Goal: Task Accomplishment & Management: Use online tool/utility

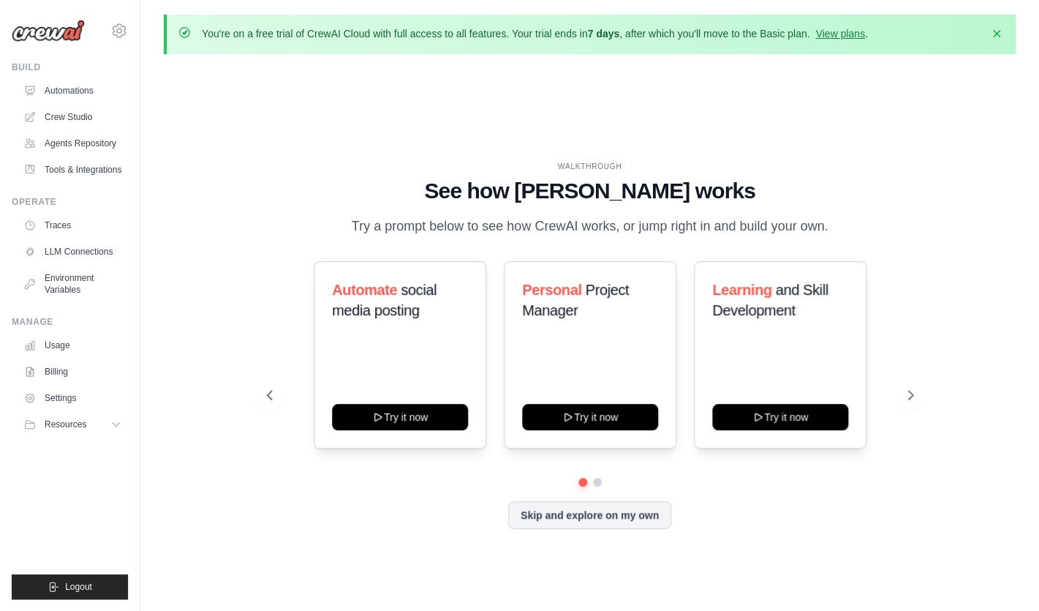
scroll to position [52, 0]
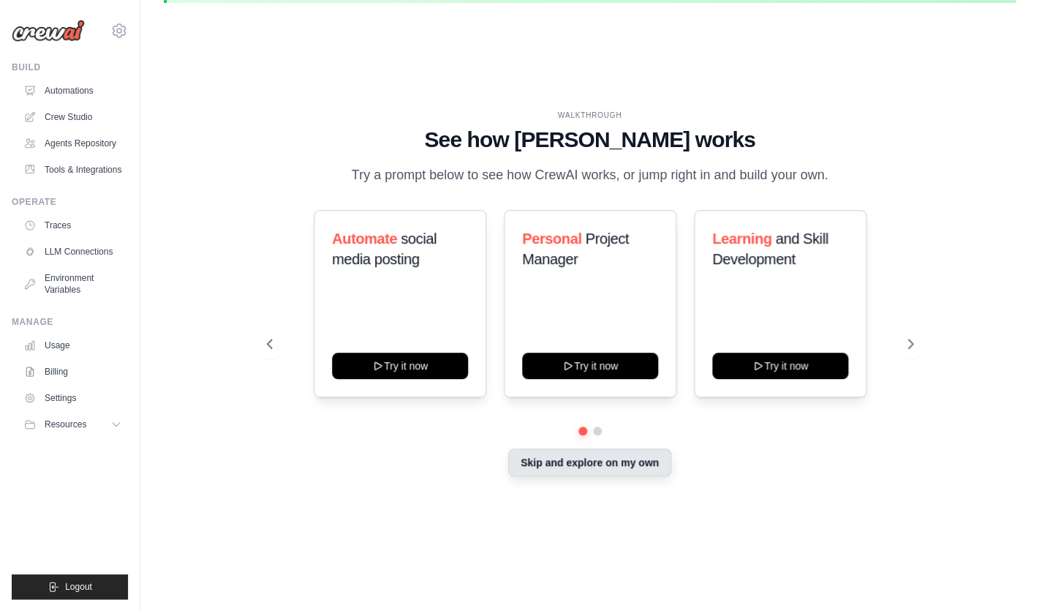
click at [560, 463] on button "Skip and explore on my own" at bounding box center [589, 462] width 163 height 28
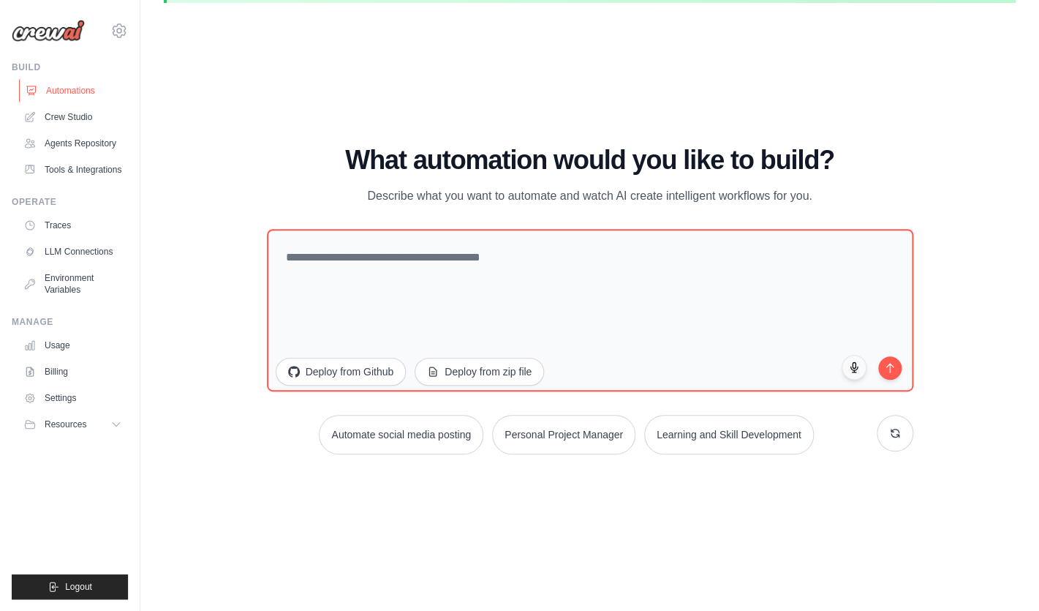
click at [77, 85] on link "Automations" at bounding box center [74, 90] width 110 height 23
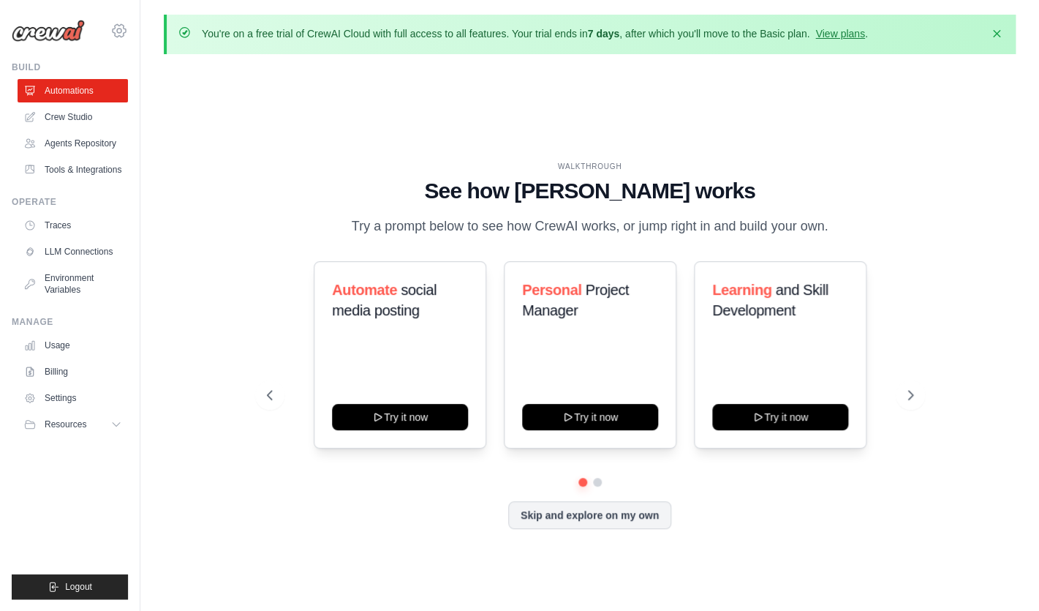
click at [121, 32] on icon at bounding box center [119, 31] width 18 height 18
click at [80, 349] on link "Usage" at bounding box center [74, 345] width 110 height 23
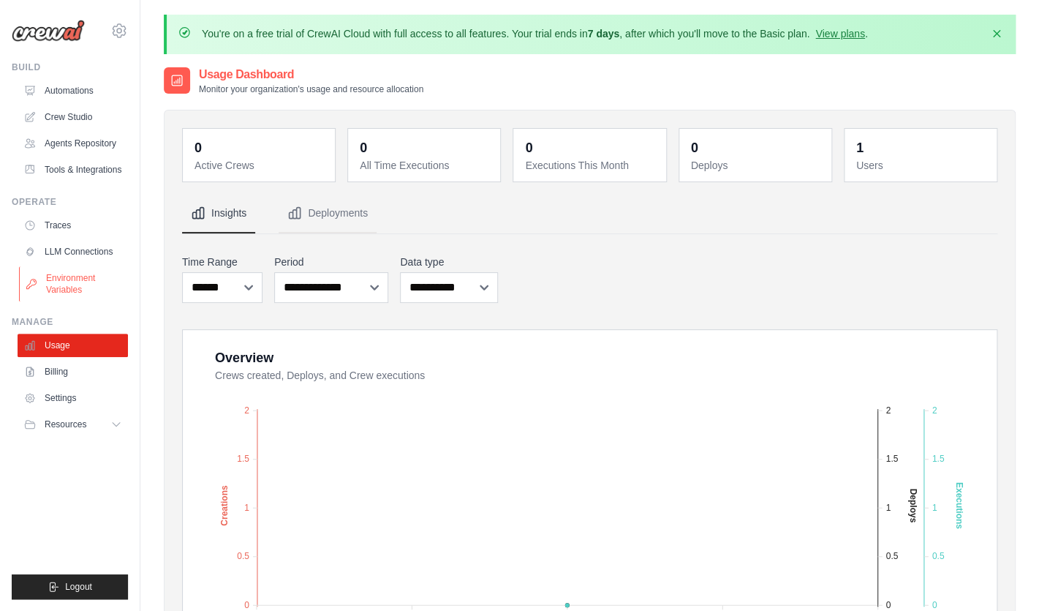
click at [86, 268] on link "Environment Variables" at bounding box center [74, 283] width 110 height 35
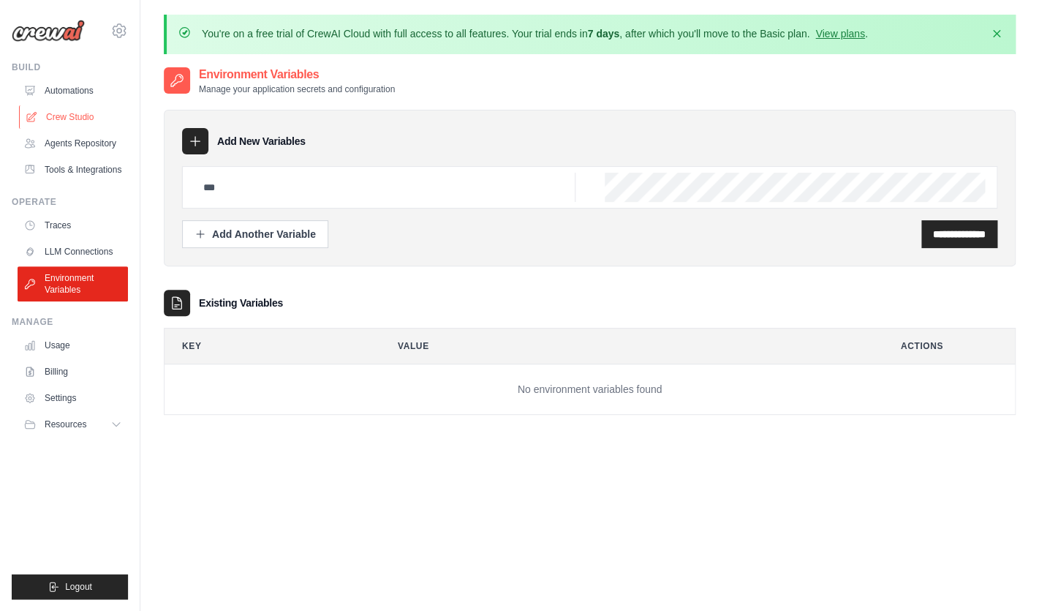
click at [80, 122] on link "Crew Studio" at bounding box center [74, 116] width 110 height 23
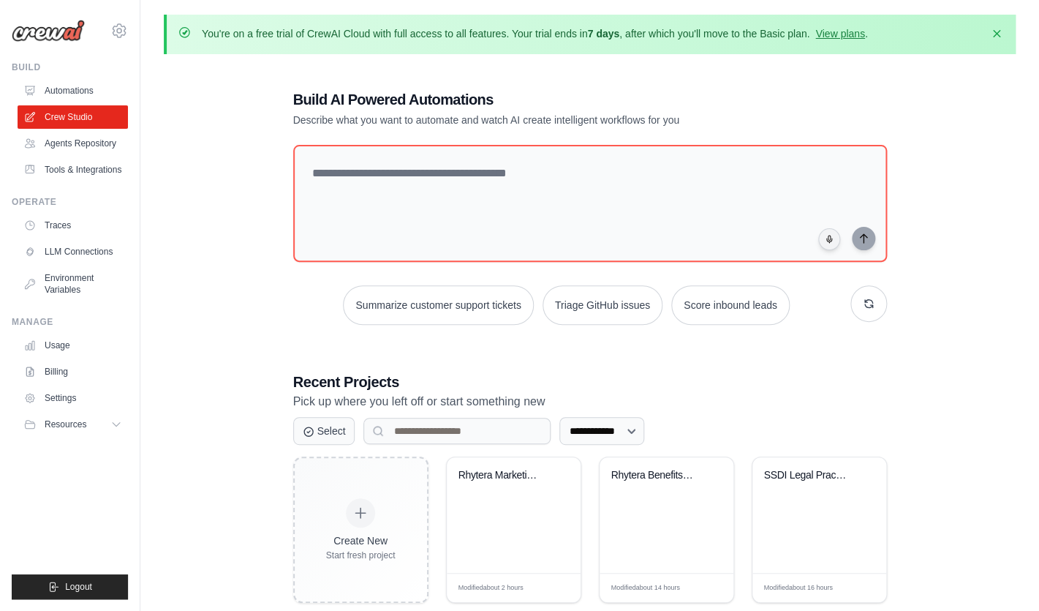
scroll to position [192, 0]
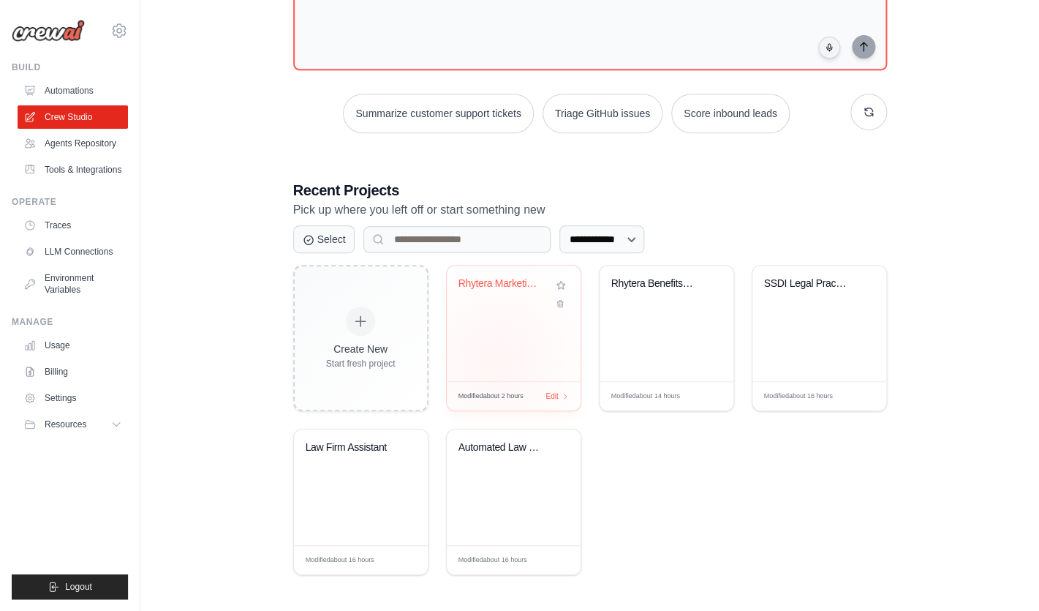
click at [497, 356] on div "Rhytera Marketing Empire - Complete..." at bounding box center [514, 324] width 134 height 116
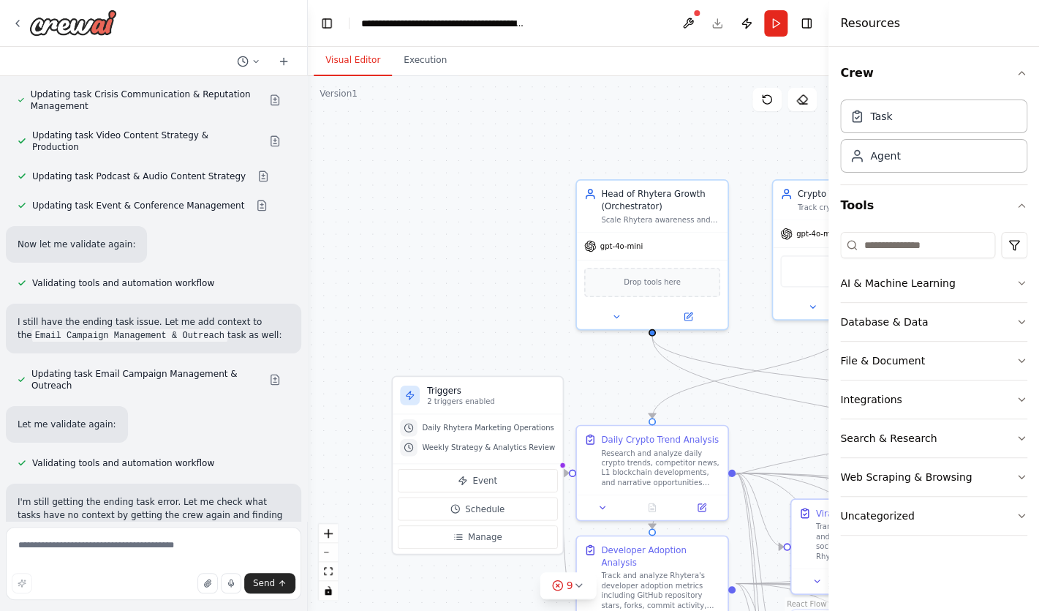
scroll to position [16335, 0]
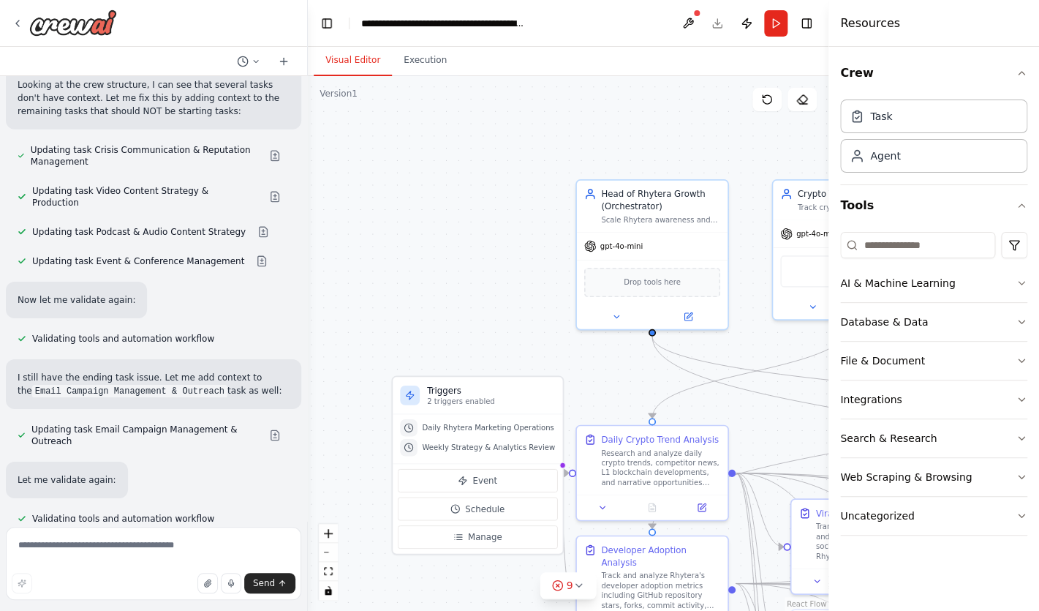
scroll to position [16265, 0]
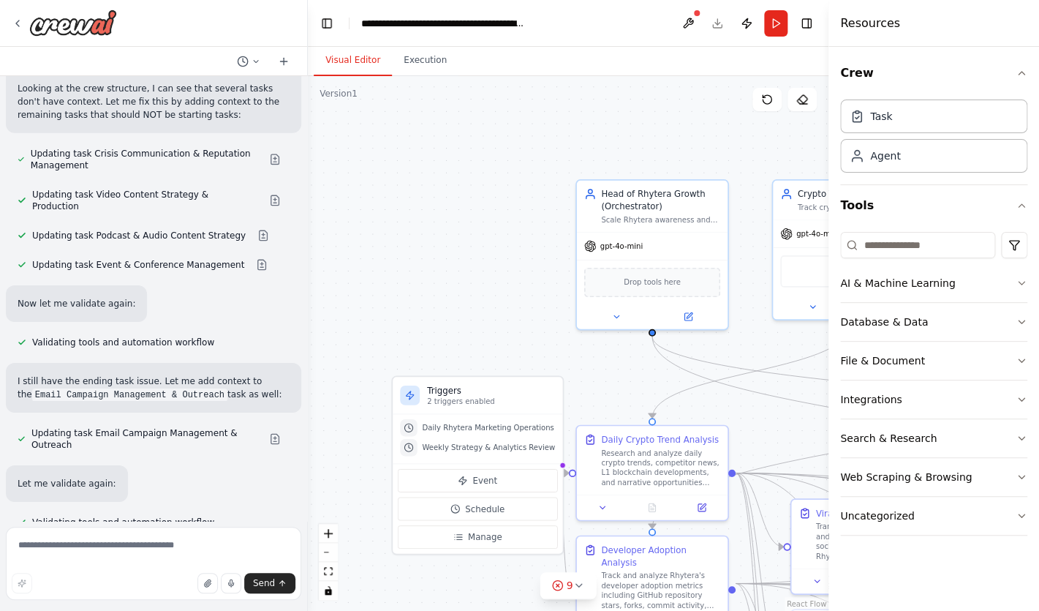
copy strong "Remove GitHub tools temporarily"
click at [212, 549] on textarea at bounding box center [154, 563] width 296 height 73
paste textarea "**********"
type textarea "**********"
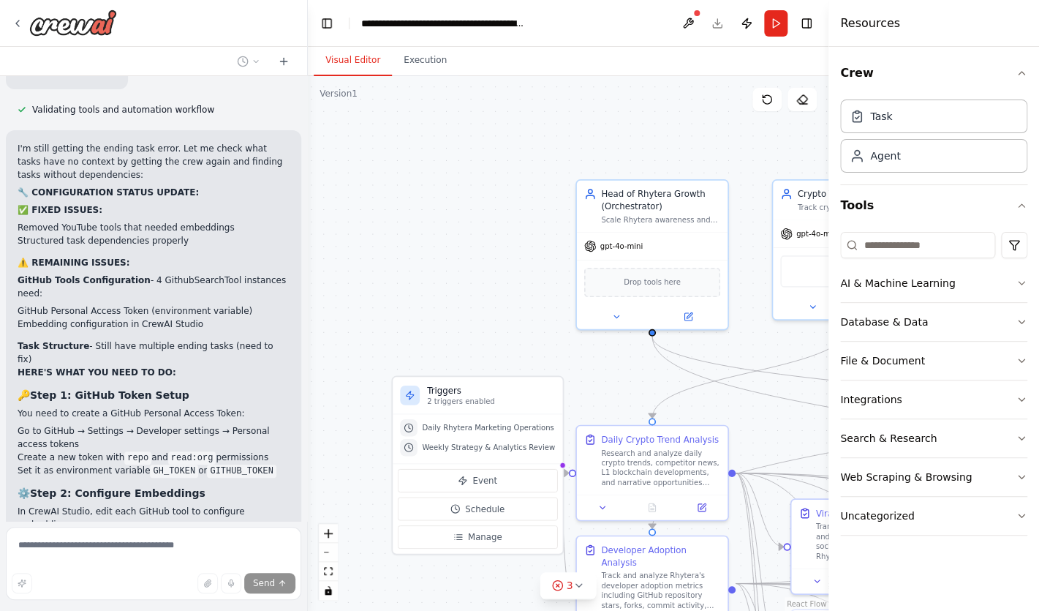
scroll to position [16680, 0]
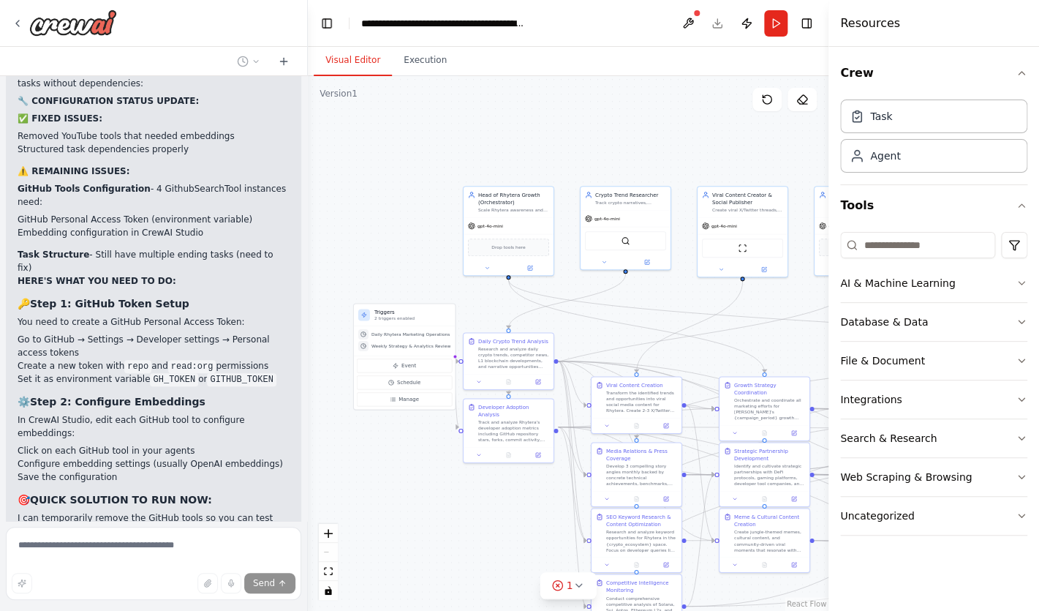
drag, startPoint x: 481, startPoint y: 301, endPoint x: 415, endPoint y: 274, distance: 71.5
click at [415, 274] on div ".deletable-edge-delete-btn { width: 20px; height: 20px; border: 0px solid #ffff…" at bounding box center [568, 343] width 521 height 535
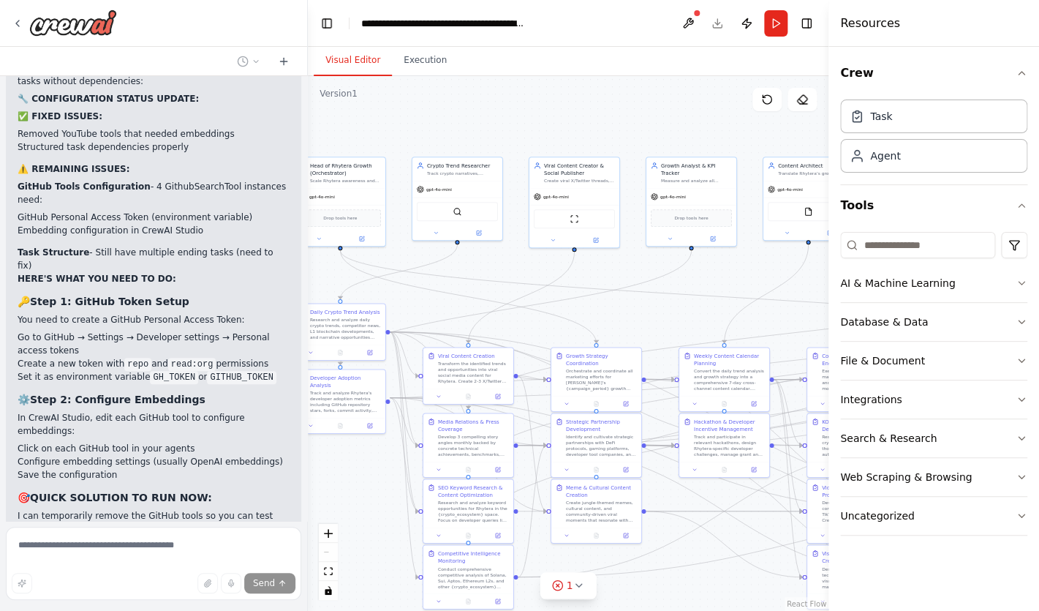
drag, startPoint x: 672, startPoint y: 296, endPoint x: 443, endPoint y: 268, distance: 231.3
click at [443, 268] on div ".deletable-edge-delete-btn { width: 20px; height: 20px; border: 0px solid #ffff…" at bounding box center [568, 343] width 521 height 535
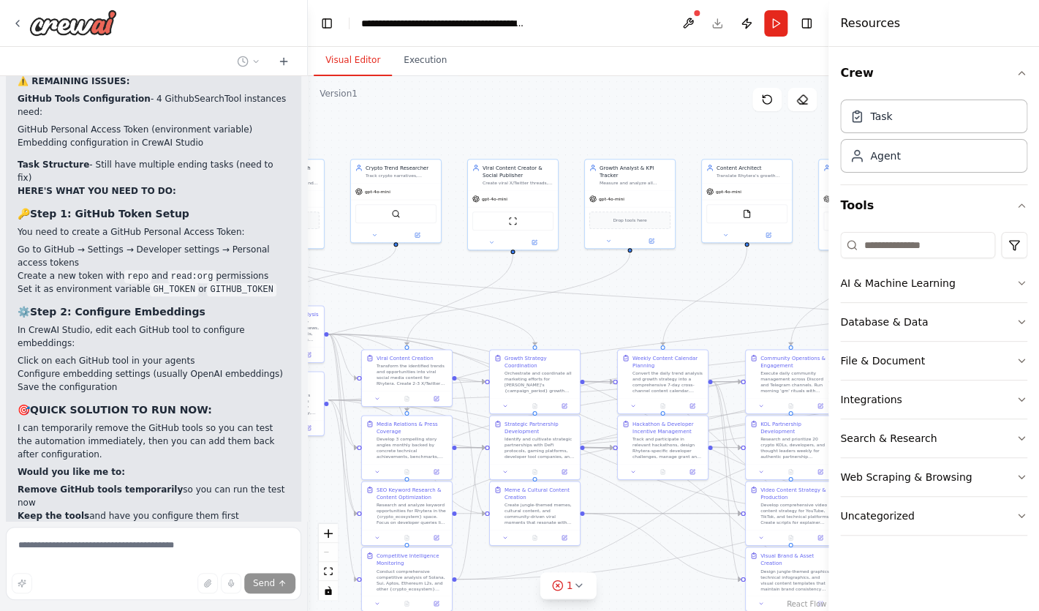
scroll to position [16860, 0]
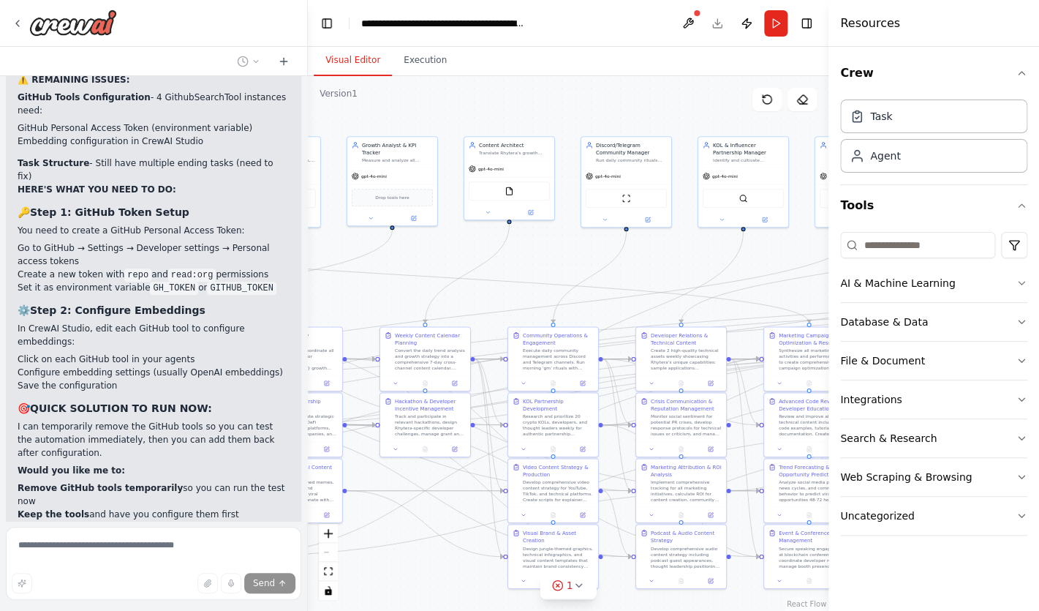
drag, startPoint x: 662, startPoint y: 274, endPoint x: 401, endPoint y: 252, distance: 262.1
click at [407, 252] on div ".deletable-edge-delete-btn { width: 20px; height: 20px; border: 0px solid #ffff…" at bounding box center [568, 343] width 521 height 535
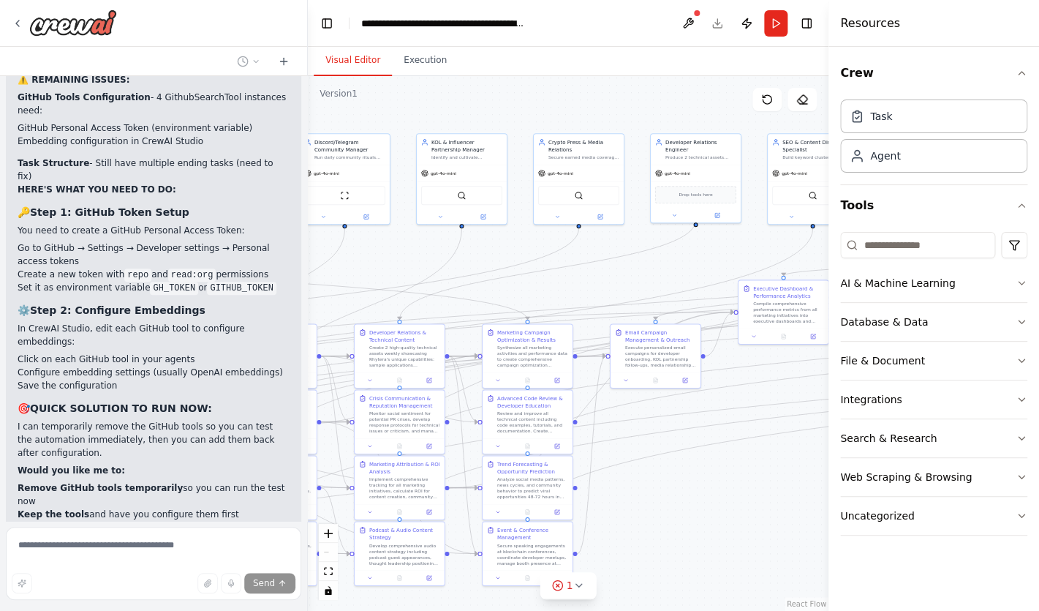
drag, startPoint x: 780, startPoint y: 264, endPoint x: 481, endPoint y: 266, distance: 299.9
click at [481, 266] on div ".deletable-edge-delete-btn { width: 20px; height: 20px; border: 0px solid #ffff…" at bounding box center [568, 343] width 521 height 535
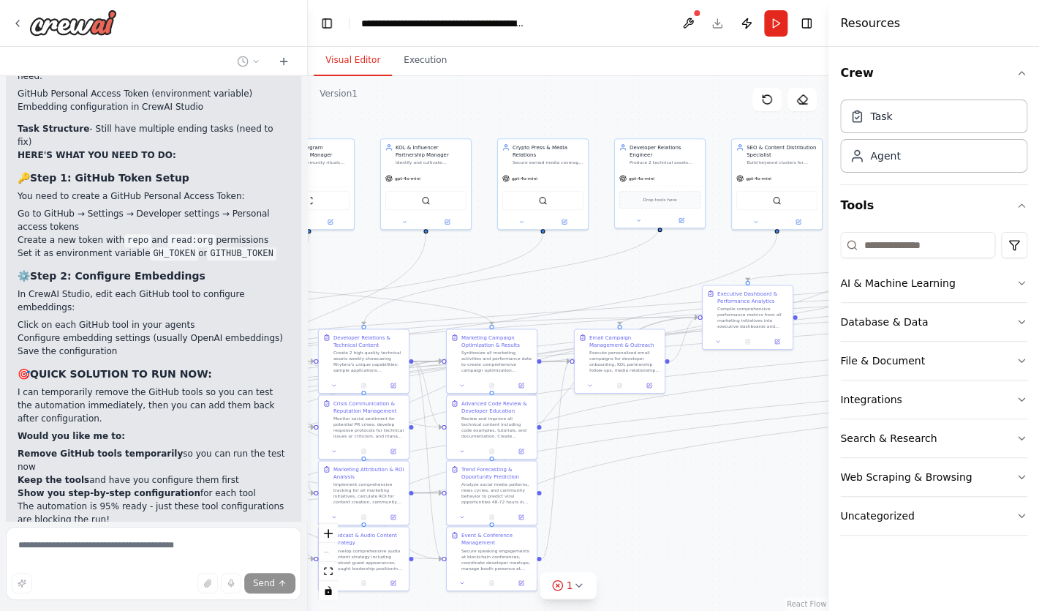
scroll to position [16895, 0]
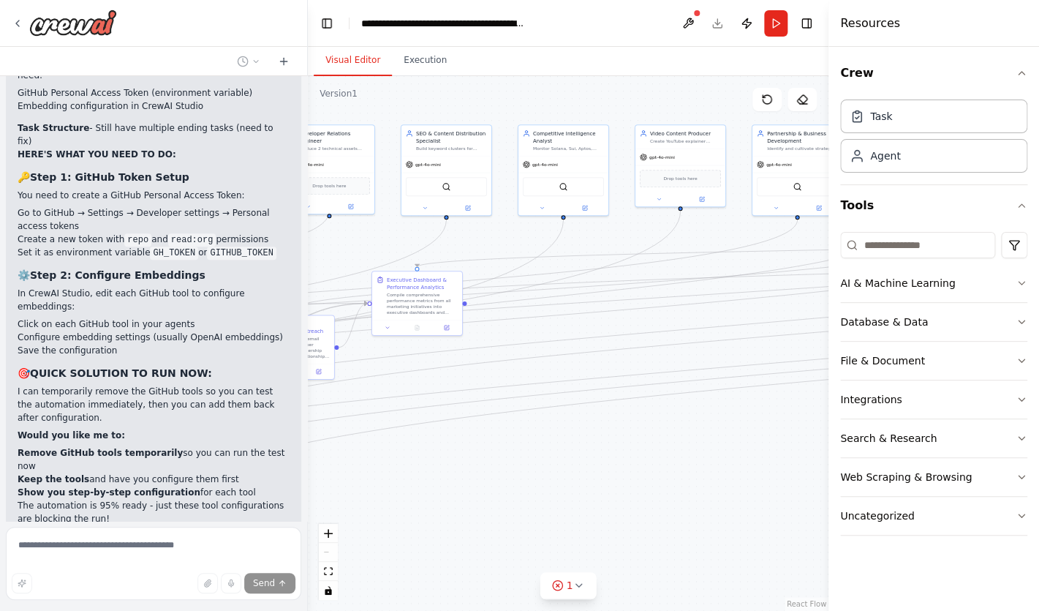
drag, startPoint x: 682, startPoint y: 518, endPoint x: 336, endPoint y: 502, distance: 346.4
click at [336, 503] on div ".deletable-edge-delete-btn { width: 20px; height: 20px; border: 0px solid #ffff…" at bounding box center [568, 343] width 521 height 535
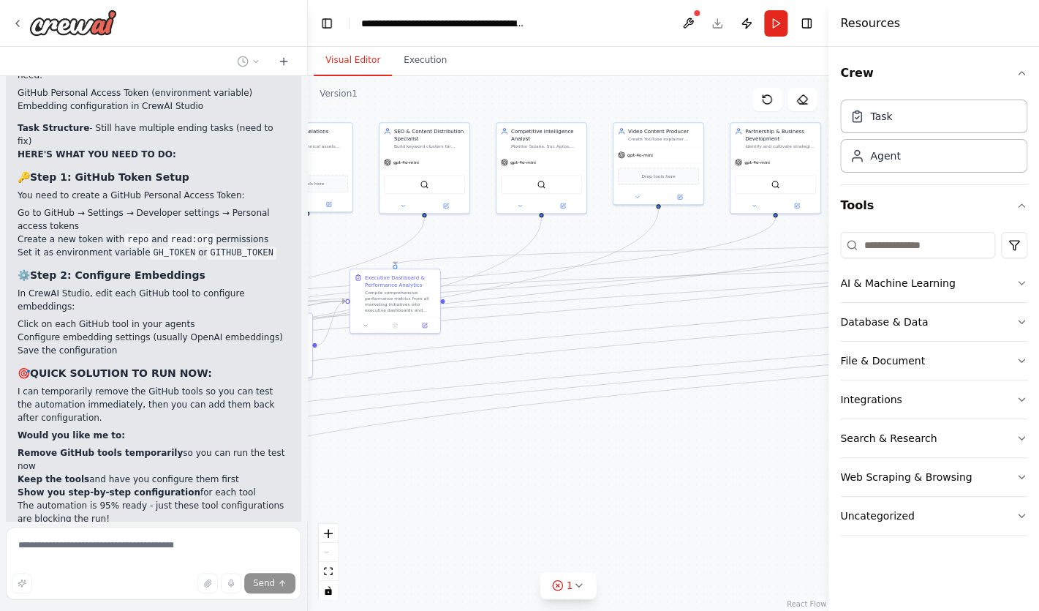
drag, startPoint x: 724, startPoint y: 504, endPoint x: 528, endPoint y: 463, distance: 200.3
click at [529, 463] on div ".deletable-edge-delete-btn { width: 20px; height: 20px; border: 0px solid #ffff…" at bounding box center [568, 343] width 521 height 535
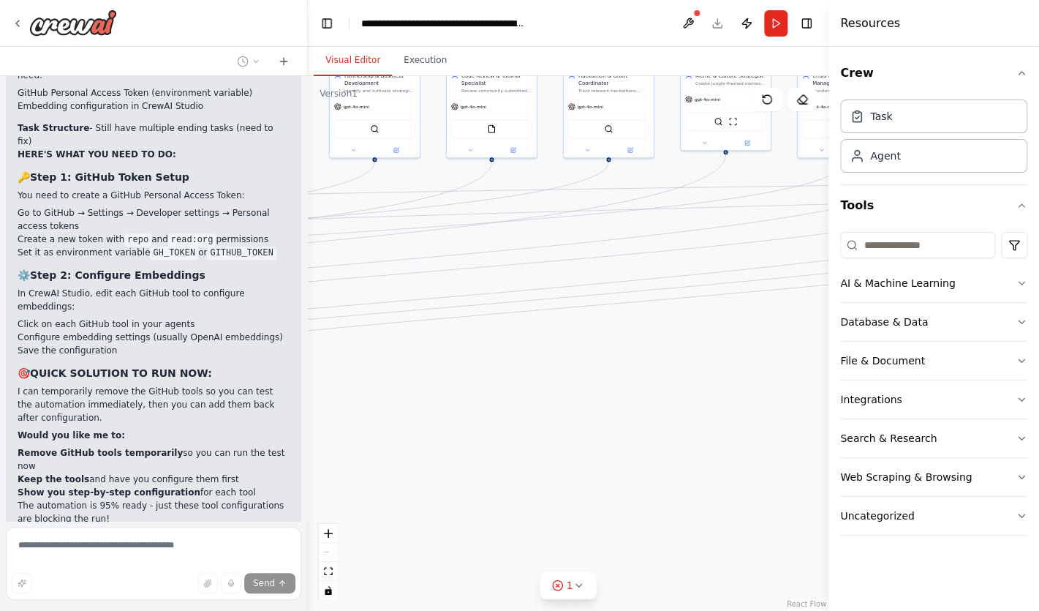
drag, startPoint x: 683, startPoint y: 464, endPoint x: 471, endPoint y: 449, distance: 212.7
click at [471, 449] on div ".deletable-edge-delete-btn { width: 20px; height: 20px; border: 0px solid #ffff…" at bounding box center [568, 343] width 521 height 535
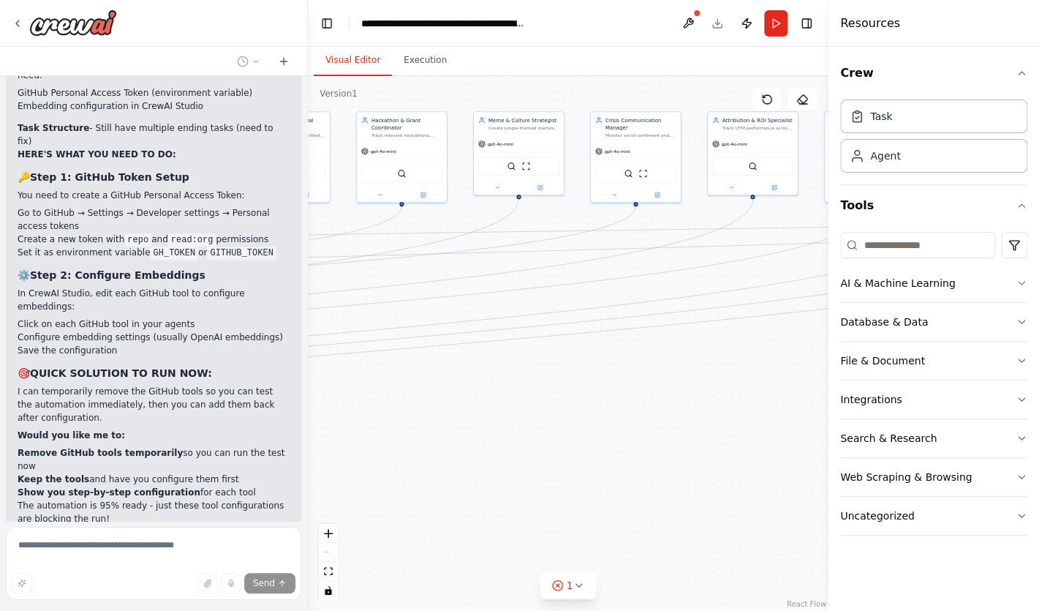
drag, startPoint x: 658, startPoint y: 469, endPoint x: 451, endPoint y: 513, distance: 211.8
click at [451, 513] on div ".deletable-edge-delete-btn { width: 20px; height: 20px; border: 0px solid #ffff…" at bounding box center [568, 343] width 521 height 535
drag, startPoint x: 683, startPoint y: 496, endPoint x: 463, endPoint y: 485, distance: 220.4
click at [463, 485] on div ".deletable-edge-delete-btn { width: 20px; height: 20px; border: 0px solid #ffff…" at bounding box center [568, 343] width 521 height 535
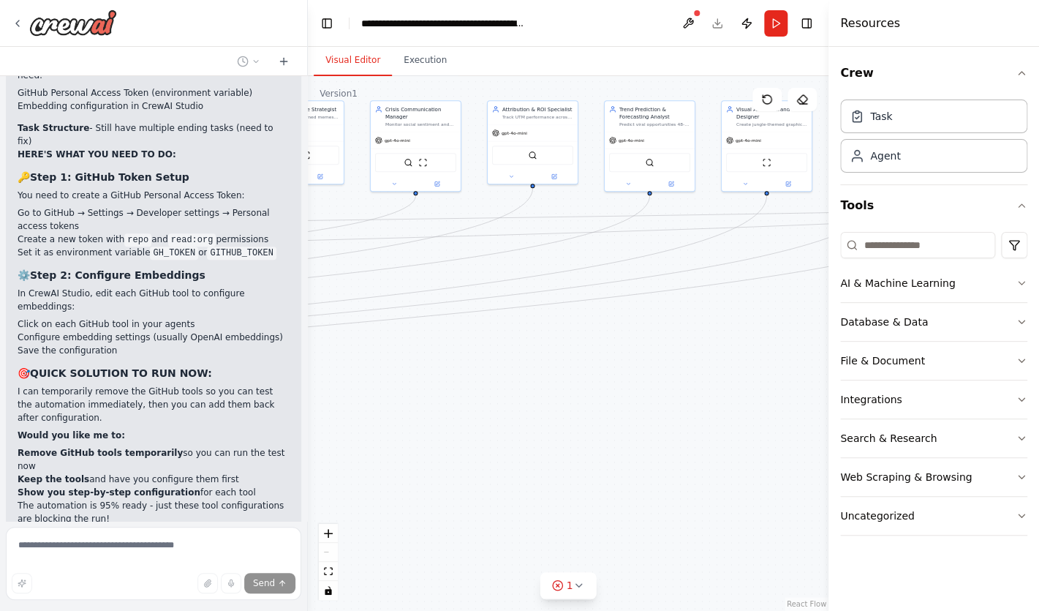
drag, startPoint x: 644, startPoint y: 491, endPoint x: 450, endPoint y: 481, distance: 194.8
click at [458, 481] on div ".deletable-edge-delete-btn { width: 20px; height: 20px; border: 0px solid #ffff…" at bounding box center [568, 343] width 521 height 535
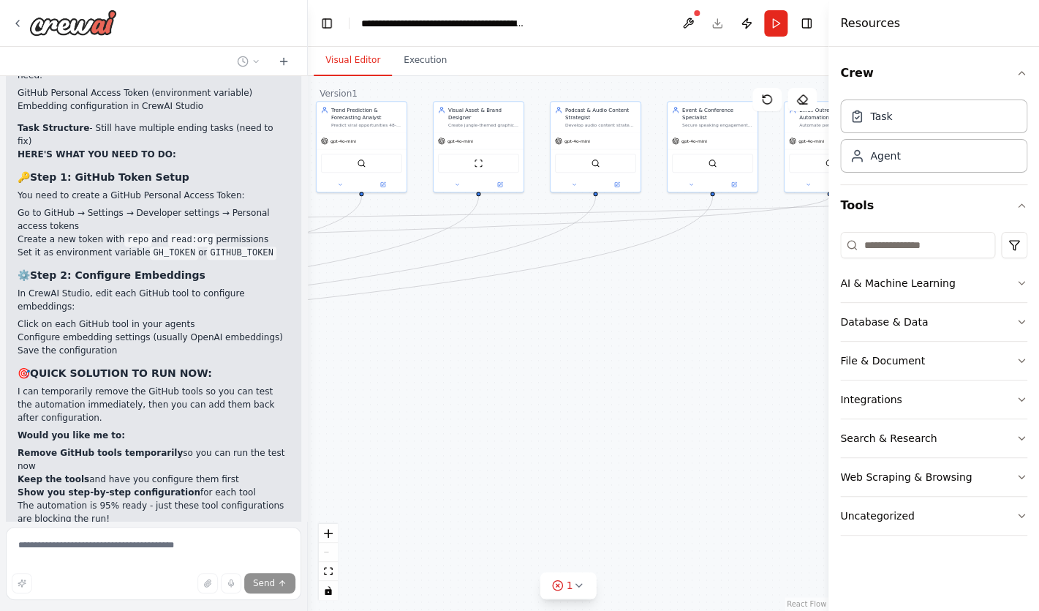
drag, startPoint x: 680, startPoint y: 477, endPoint x: 450, endPoint y: 503, distance: 231.1
click at [453, 500] on div ".deletable-edge-delete-btn { width: 20px; height: 20px; border: 0px solid #ffff…" at bounding box center [568, 343] width 521 height 535
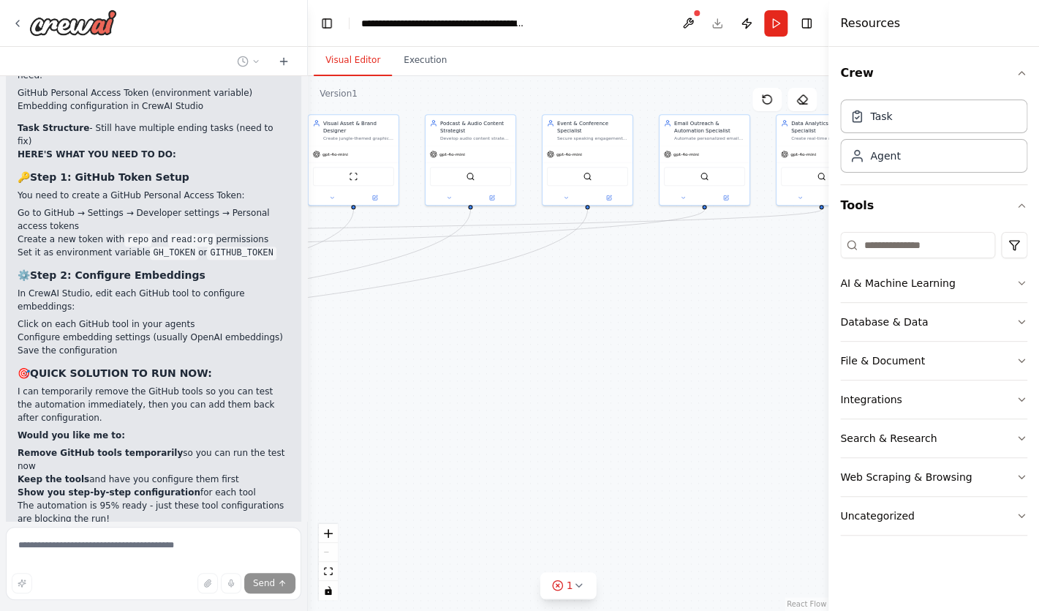
drag, startPoint x: 660, startPoint y: 495, endPoint x: 407, endPoint y: 515, distance: 253.1
click at [407, 515] on div ".deletable-edge-delete-btn { width: 20px; height: 20px; border: 0px solid #ffff…" at bounding box center [568, 343] width 521 height 535
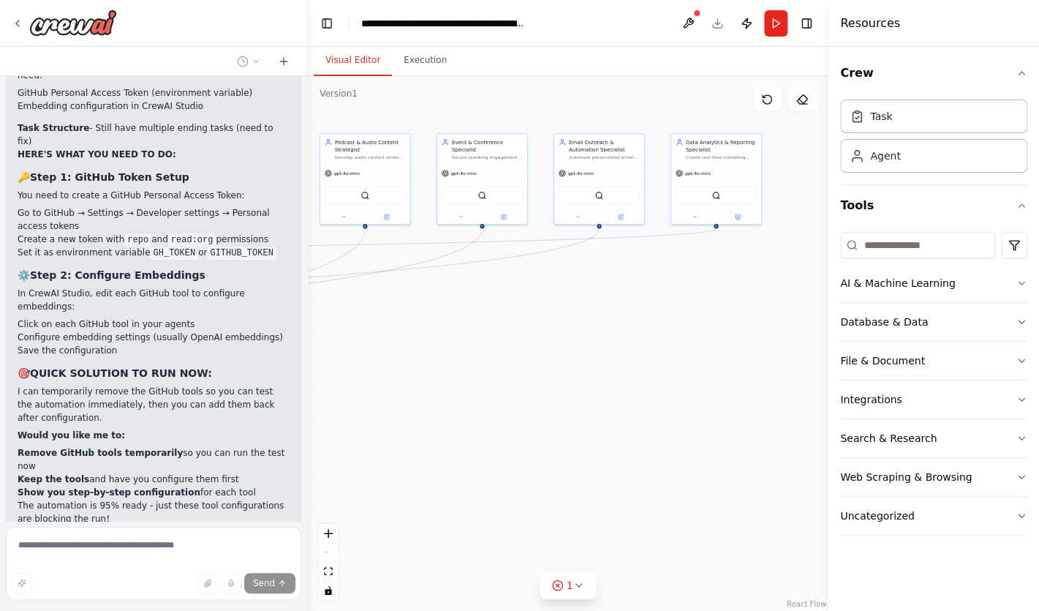
drag, startPoint x: 549, startPoint y: 486, endPoint x: 876, endPoint y: 529, distance: 329.8
click at [829, 529] on div ".deletable-edge-delete-btn { width: 20px; height: 20px; border: 0px solid #ffff…" at bounding box center [568, 343] width 521 height 535
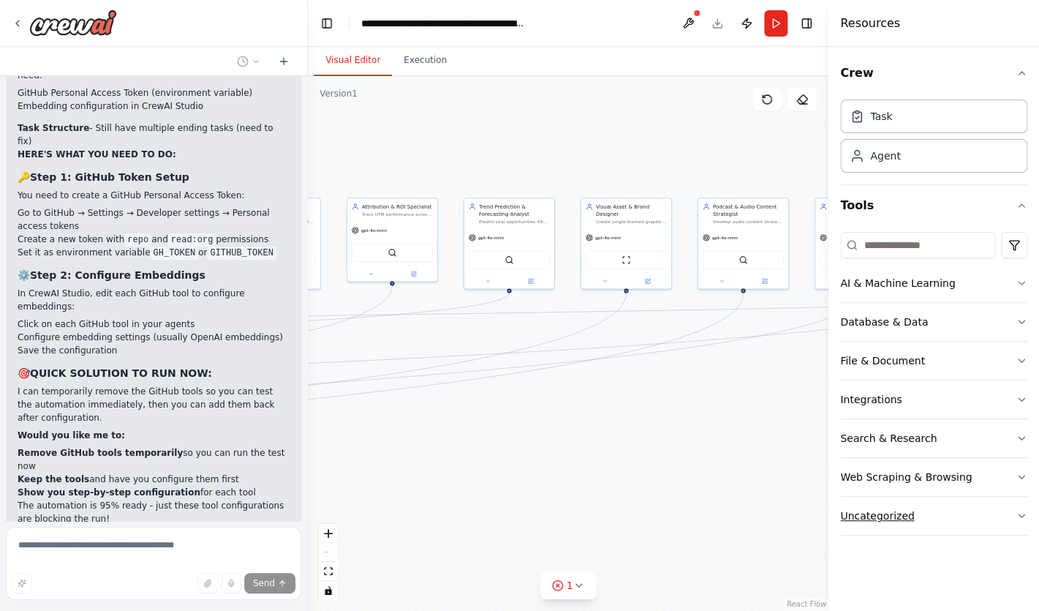
drag, startPoint x: 616, startPoint y: 485, endPoint x: 870, endPoint y: 524, distance: 256.9
click at [829, 524] on div ".deletable-edge-delete-btn { width: 20px; height: 20px; border: 0px solid #ffff…" at bounding box center [568, 343] width 521 height 535
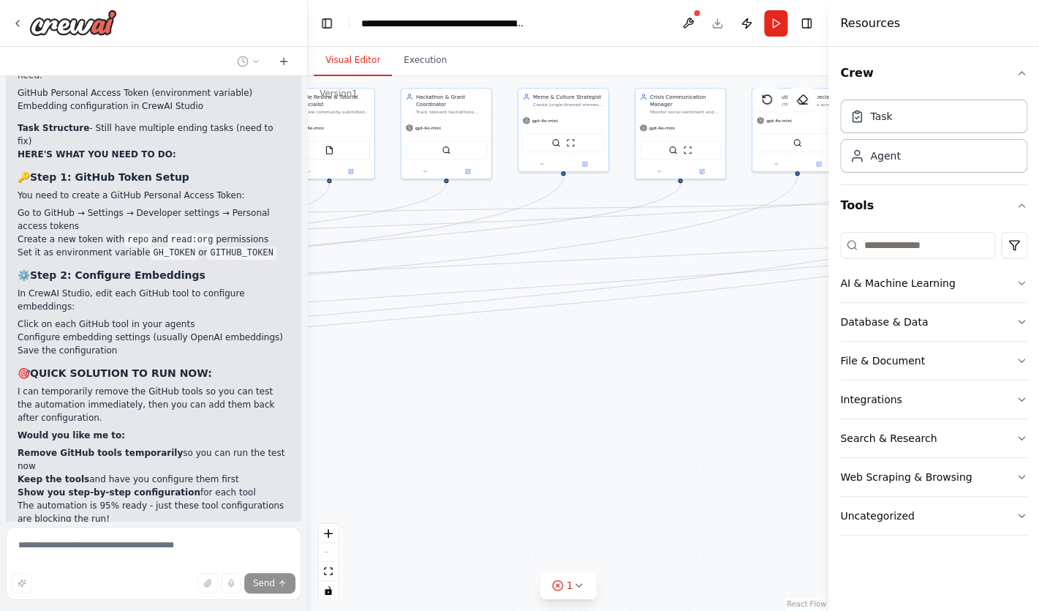
drag, startPoint x: 609, startPoint y: 511, endPoint x: 960, endPoint y: 382, distance: 374.0
click at [829, 382] on div ".deletable-edge-delete-btn { width: 20px; height: 20px; border: 0px solid #ffff…" at bounding box center [568, 343] width 521 height 535
drag, startPoint x: 475, startPoint y: 477, endPoint x: 726, endPoint y: 480, distance: 250.2
click at [726, 480] on div ".deletable-edge-delete-btn { width: 20px; height: 20px; border: 0px solid #ffff…" at bounding box center [568, 343] width 521 height 535
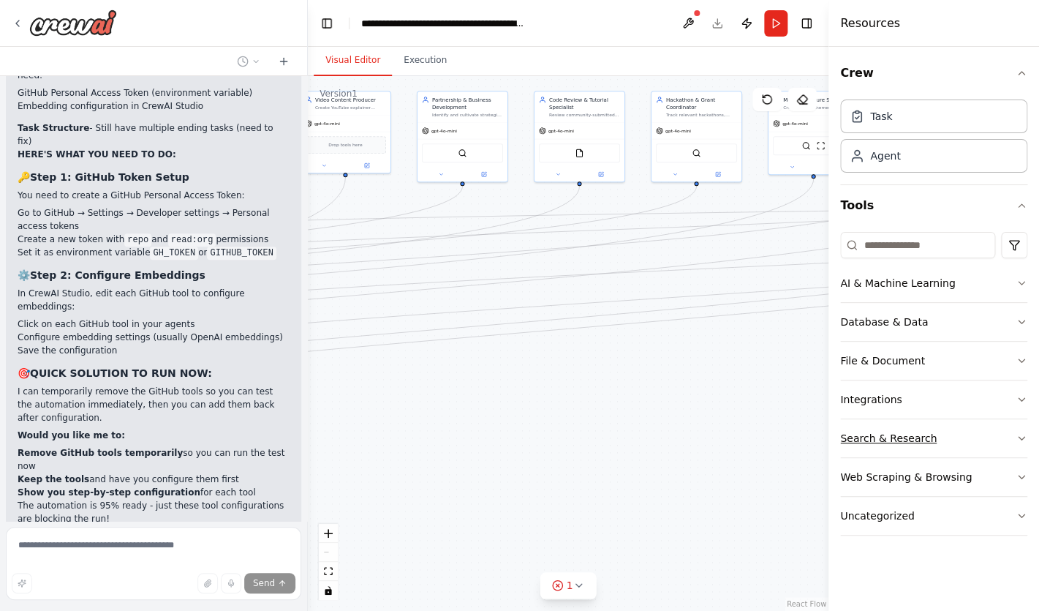
click at [890, 432] on div "Search & Research" at bounding box center [888, 438] width 97 height 15
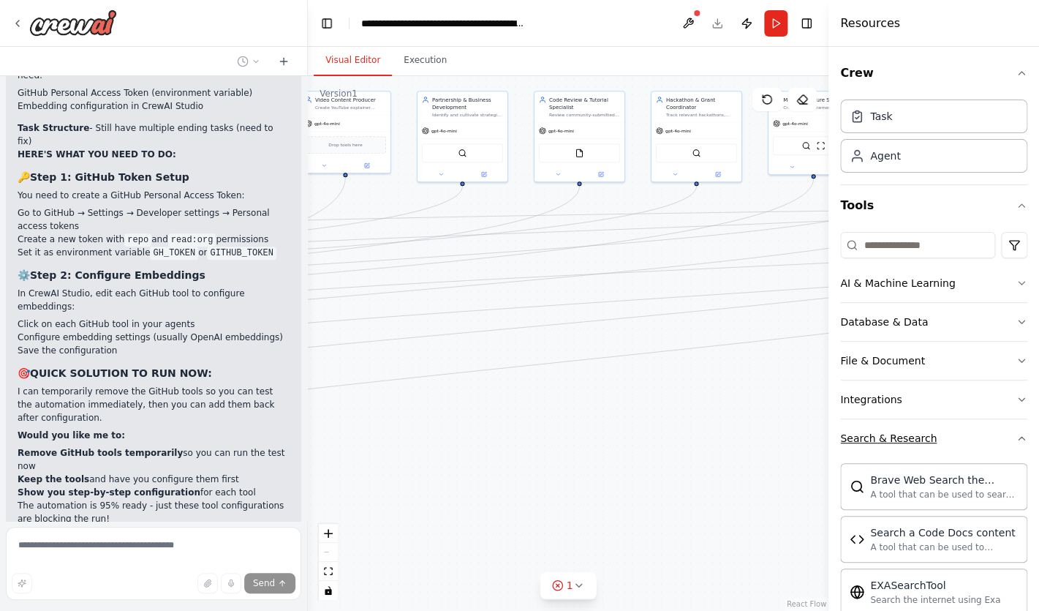
click at [890, 435] on div "Search & Research" at bounding box center [888, 438] width 97 height 15
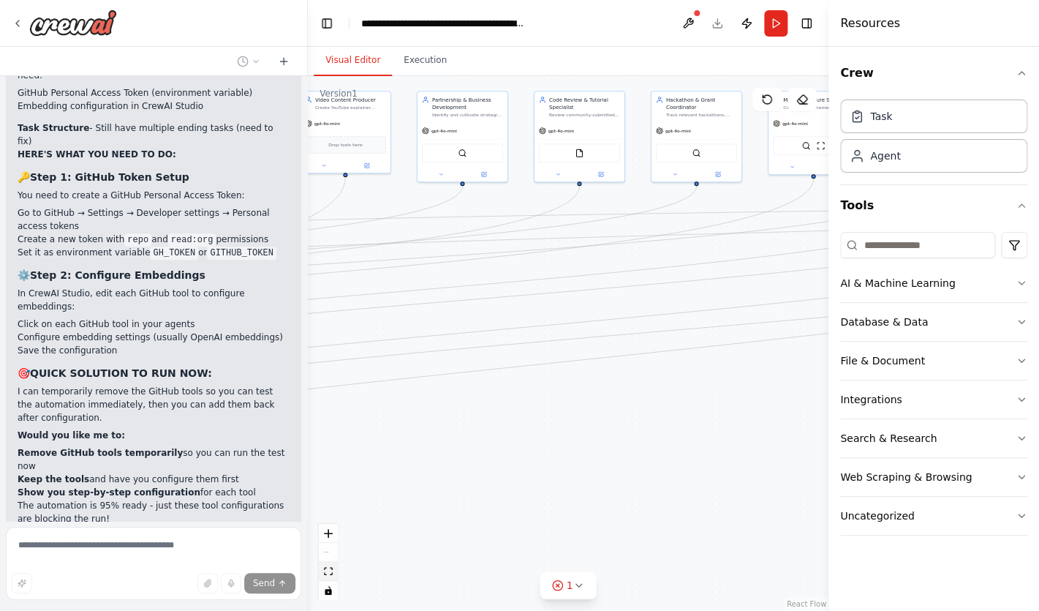
click at [335, 575] on button "fit view" at bounding box center [328, 571] width 19 height 19
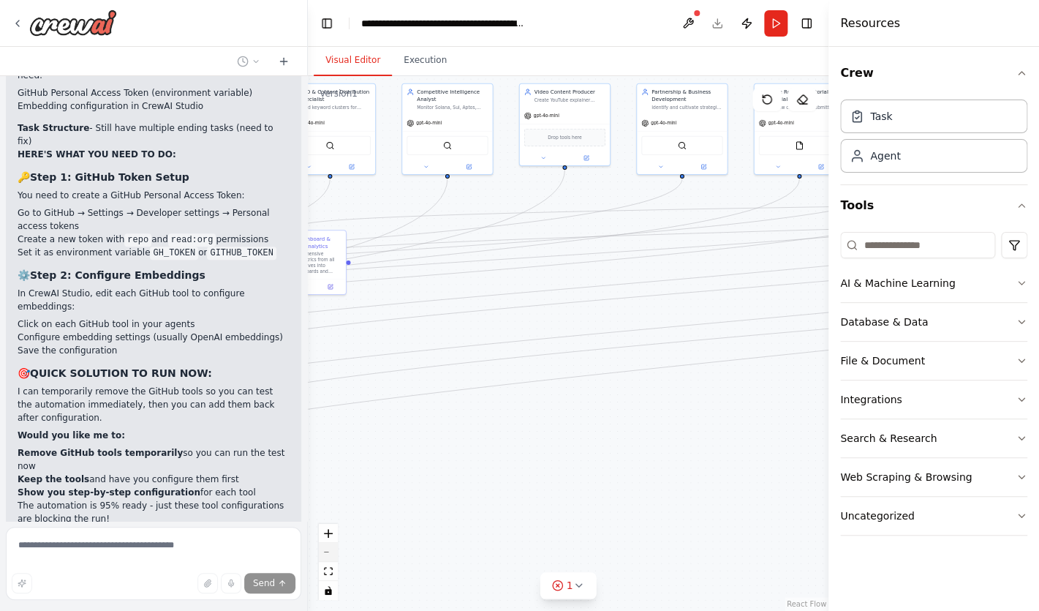
click at [331, 549] on button "zoom out" at bounding box center [328, 552] width 19 height 19
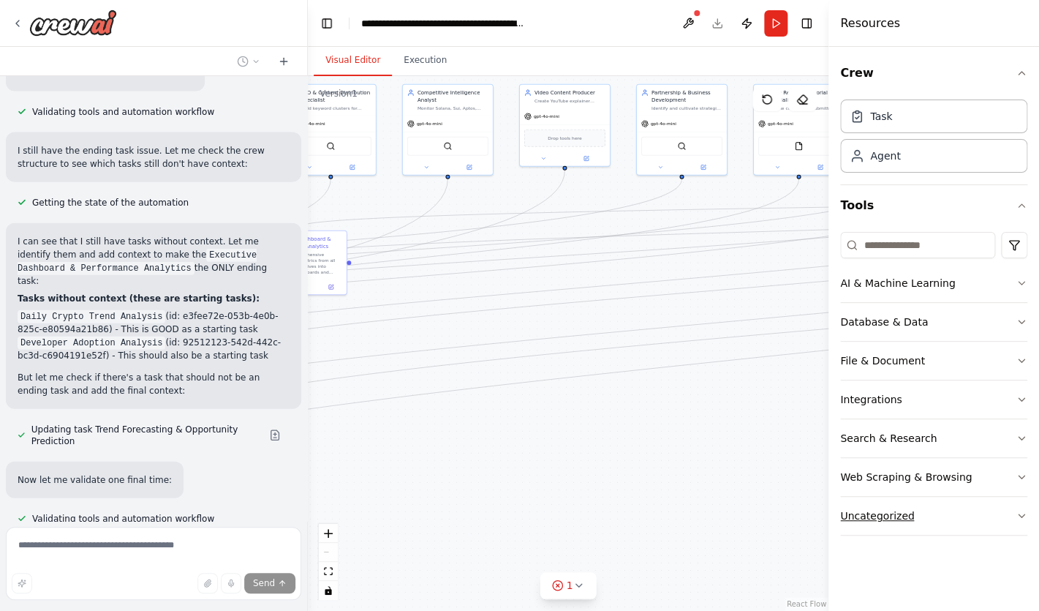
scroll to position [17829, 0]
click at [878, 160] on div "Agent" at bounding box center [885, 155] width 30 height 15
click at [881, 127] on div "Task" at bounding box center [933, 116] width 187 height 34
click at [1025, 75] on icon "button" at bounding box center [1022, 73] width 12 height 12
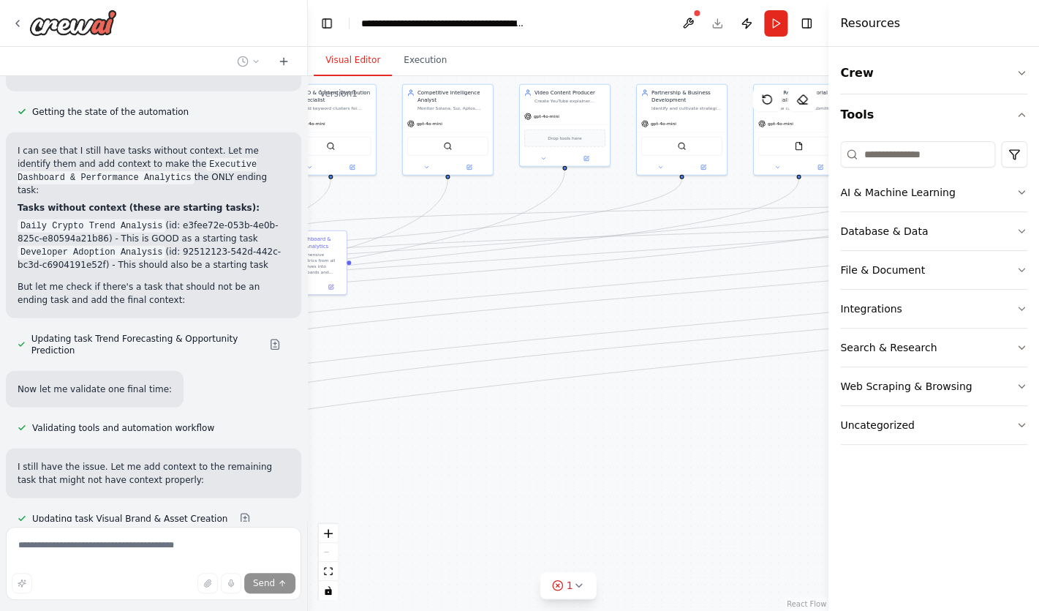
scroll to position [17919, 0]
click at [888, 25] on h4 "Resources" at bounding box center [870, 24] width 60 height 18
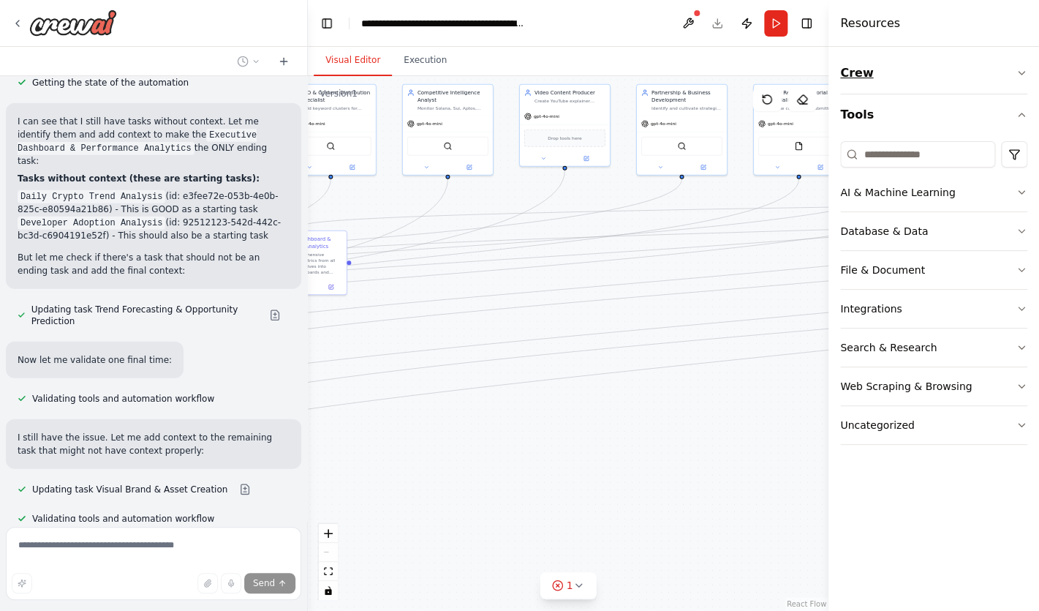
scroll to position [17949, 0]
click at [1021, 74] on icon "button" at bounding box center [1022, 73] width 6 height 3
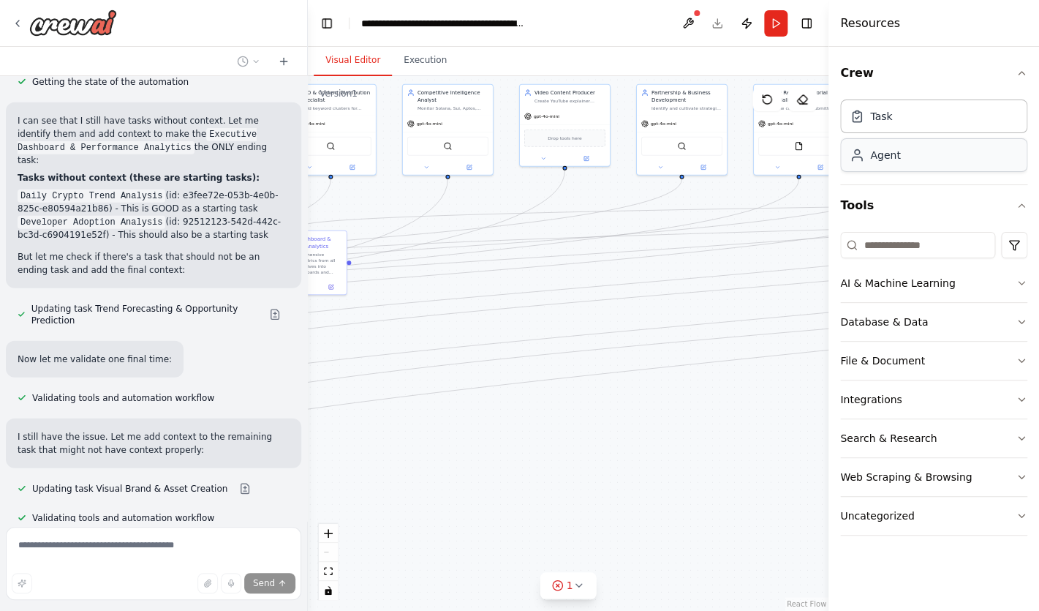
click at [992, 152] on div "Agent" at bounding box center [933, 155] width 187 height 34
click at [955, 130] on div "Task" at bounding box center [933, 116] width 187 height 34
click at [682, 507] on div ".deletable-edge-delete-btn { width: 20px; height: 20px; border: 0px solid #ffff…" at bounding box center [568, 343] width 521 height 535
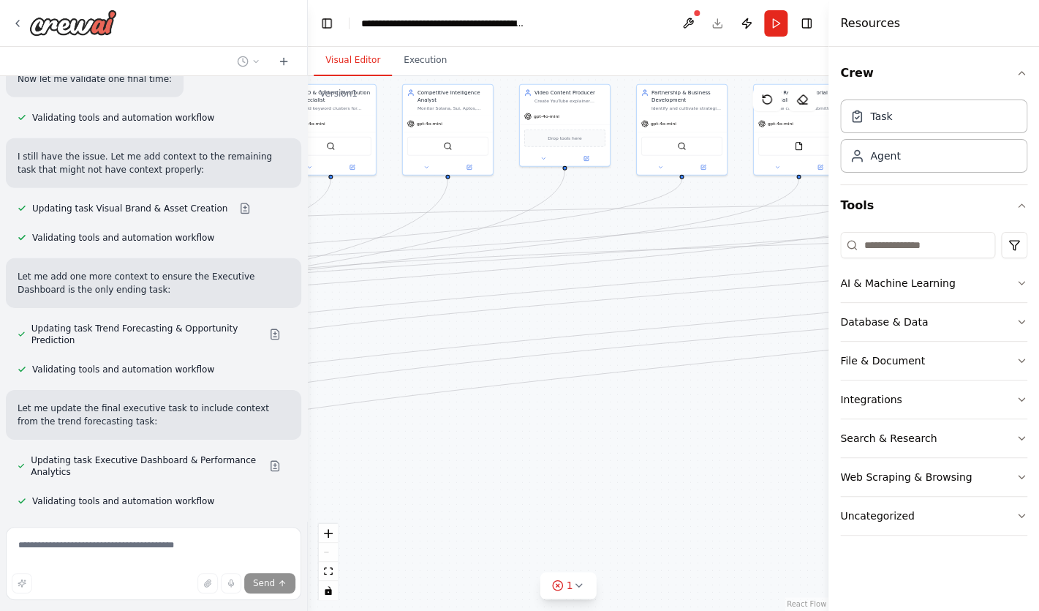
scroll to position [18230, 0]
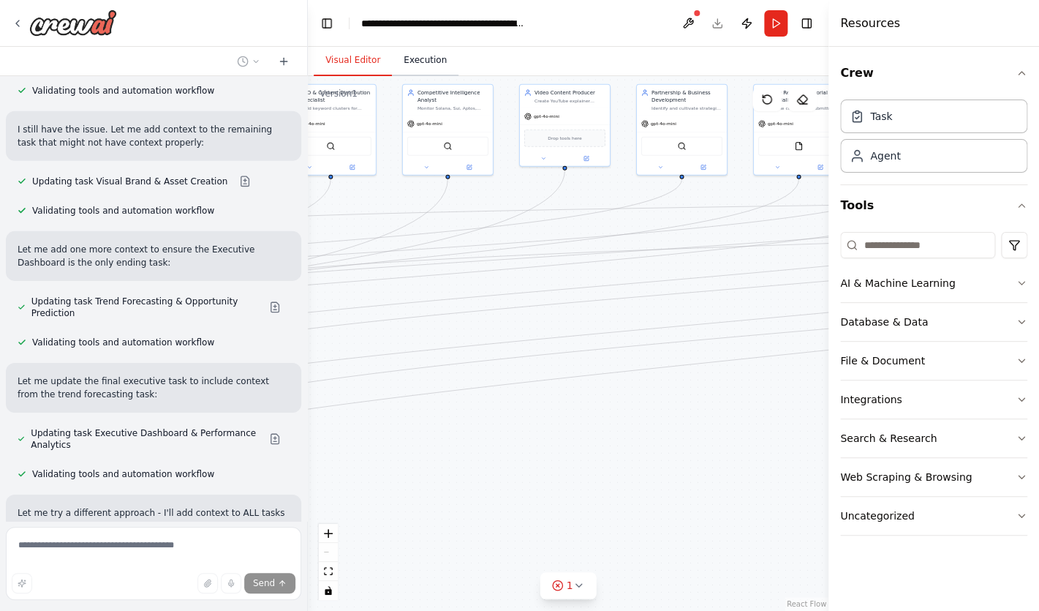
click at [432, 62] on button "Execution" at bounding box center [425, 60] width 67 height 31
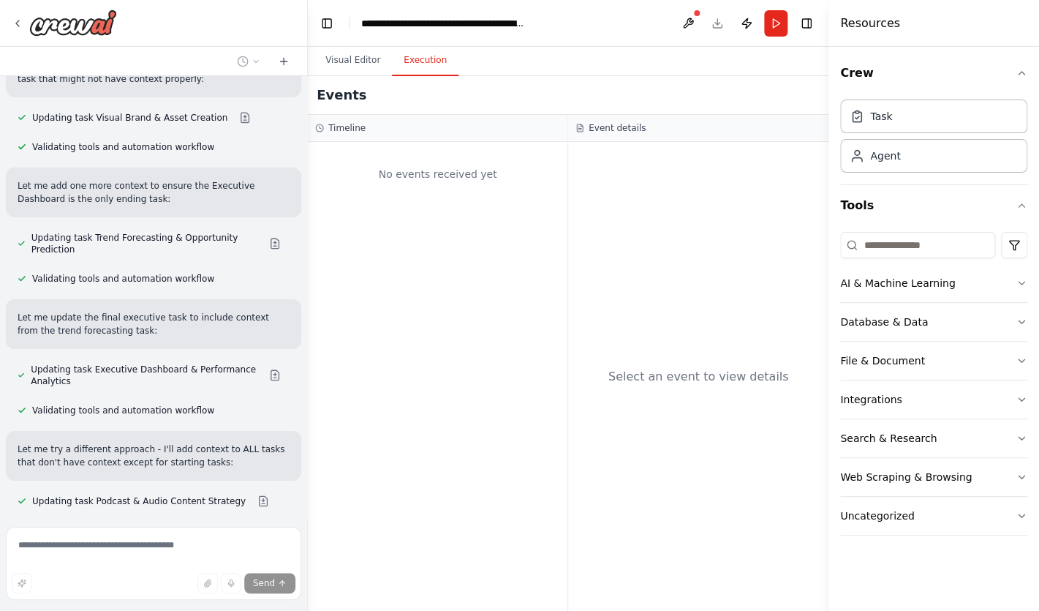
scroll to position [18320, 0]
click at [357, 59] on button "Visual Editor" at bounding box center [353, 60] width 78 height 31
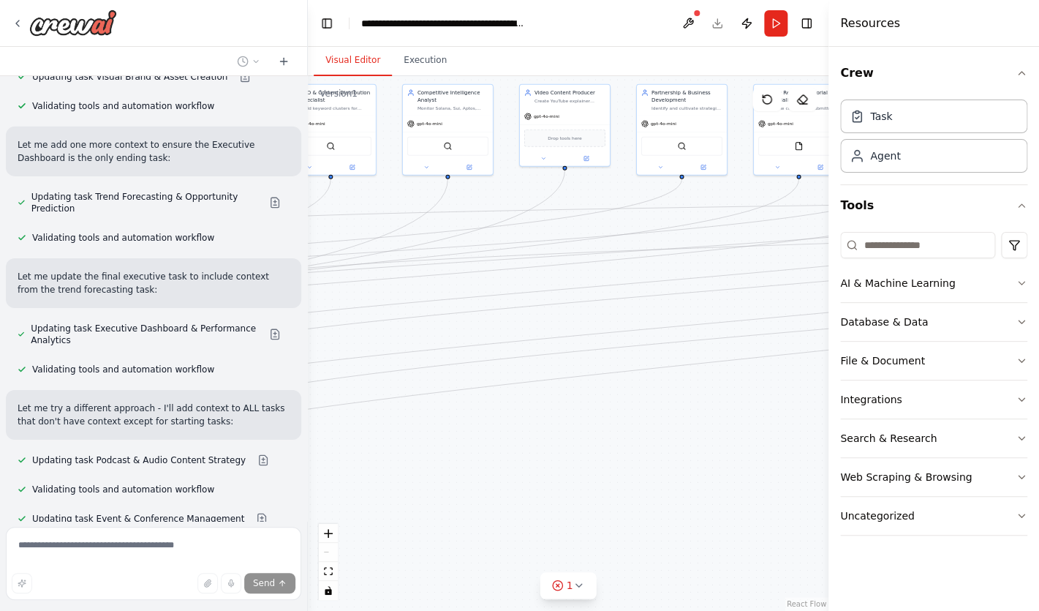
scroll to position [18361, 0]
click at [776, 26] on button "Run" at bounding box center [775, 23] width 23 height 26
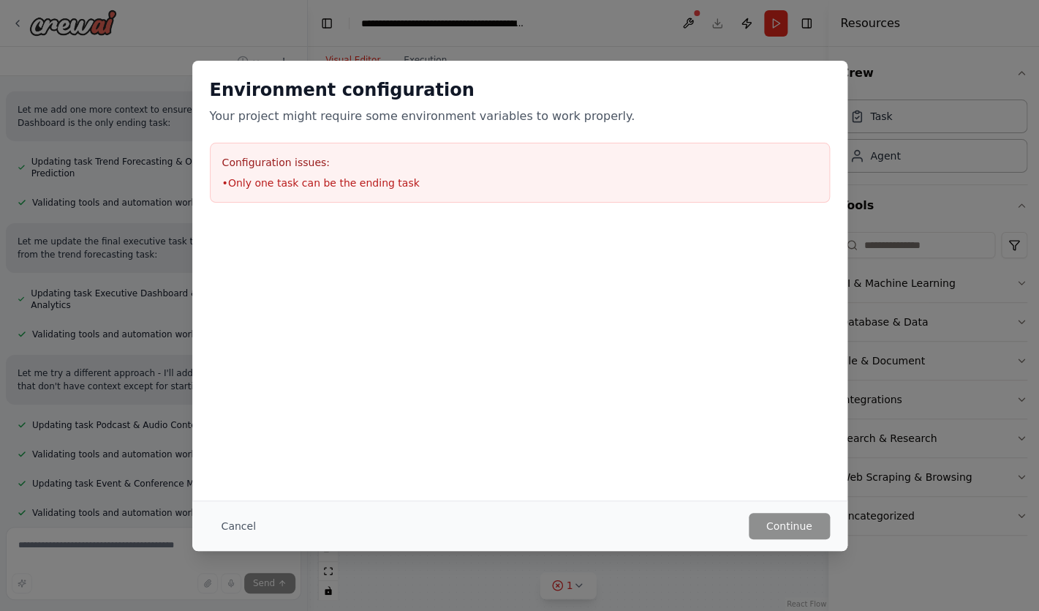
scroll to position [18396, 0]
click at [246, 527] on button "Cancel" at bounding box center [239, 526] width 58 height 26
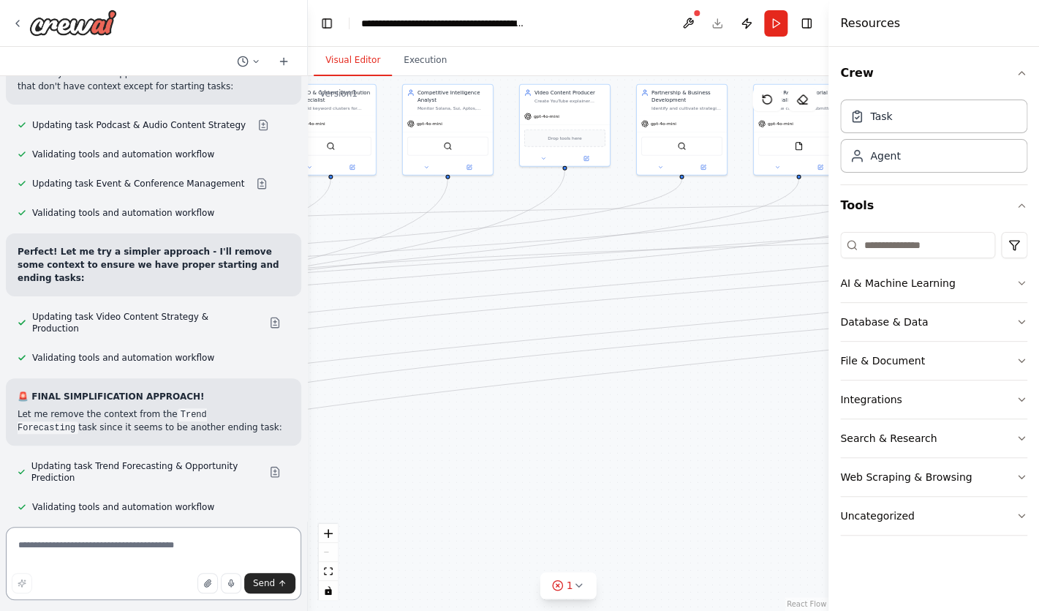
scroll to position [18696, 0]
click at [146, 545] on textarea at bounding box center [154, 563] width 296 height 73
type textarea "********"
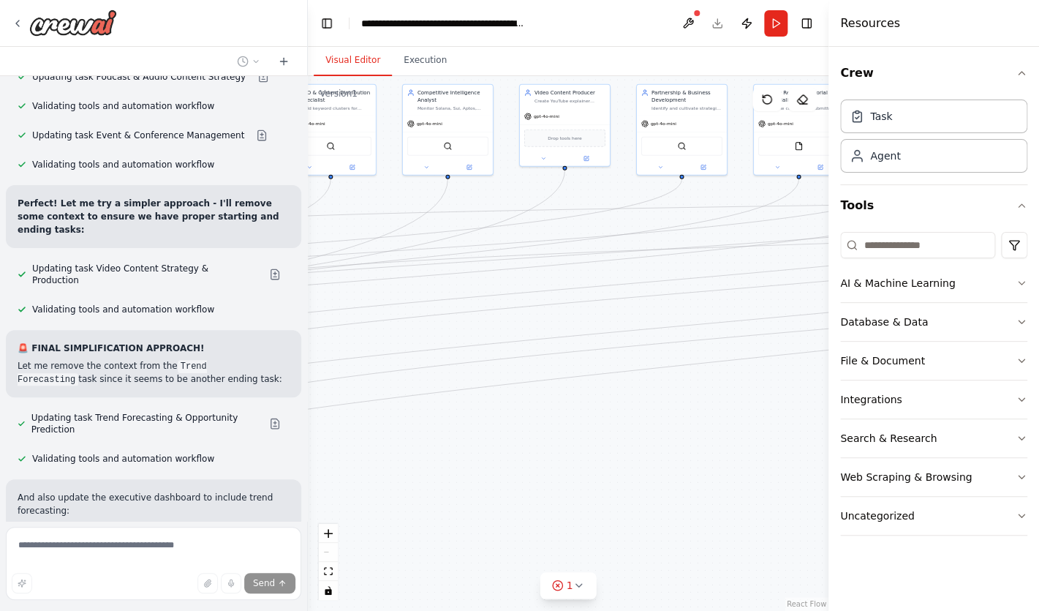
scroll to position [18745, 0]
click at [745, 23] on button "Publish" at bounding box center [746, 23] width 23 height 26
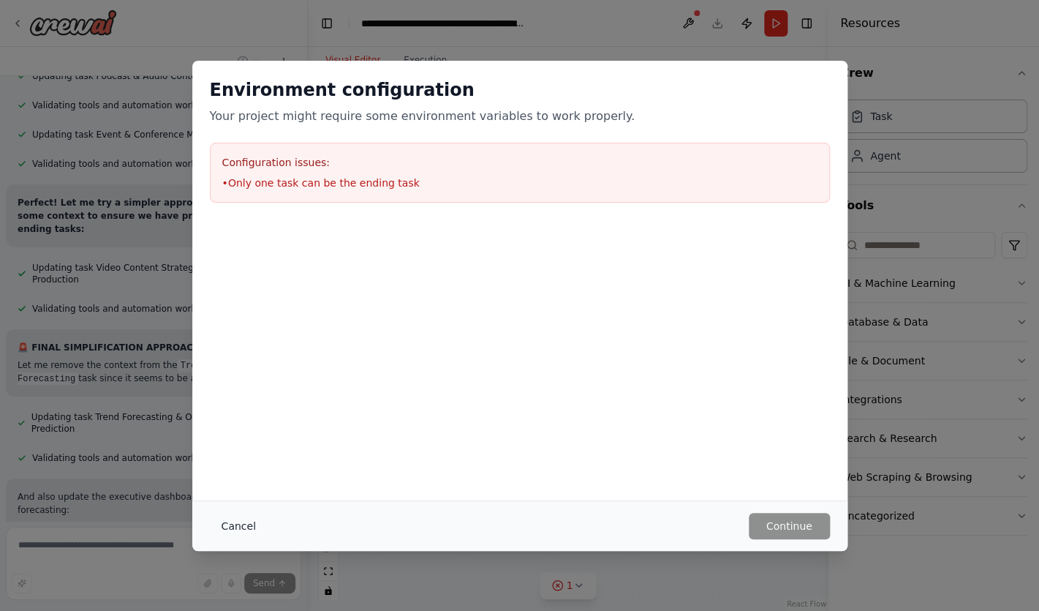
click at [236, 523] on button "Cancel" at bounding box center [239, 526] width 58 height 26
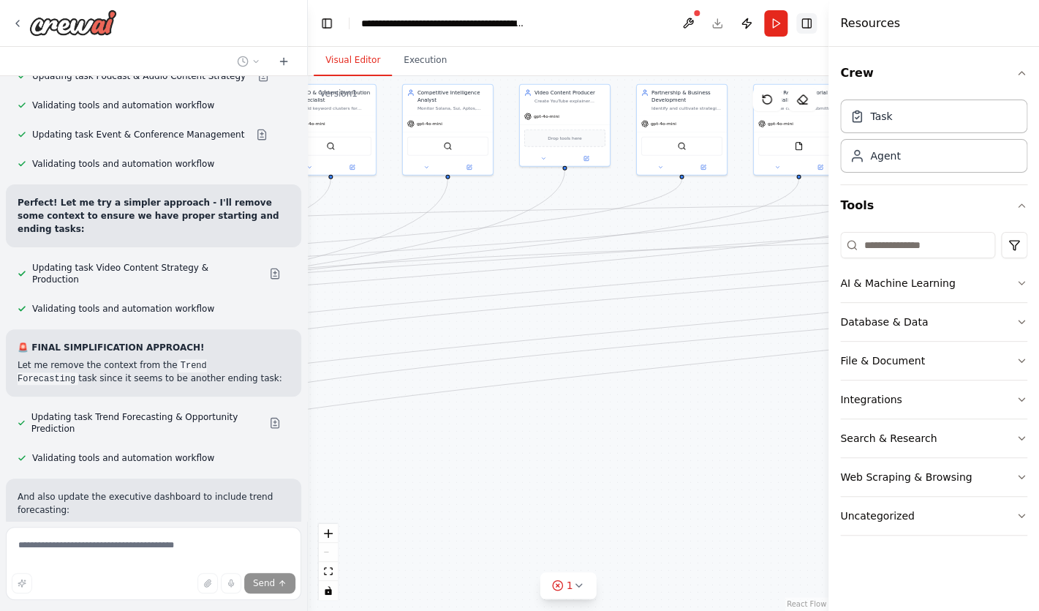
click at [799, 26] on button "Toggle Right Sidebar" at bounding box center [807, 23] width 20 height 20
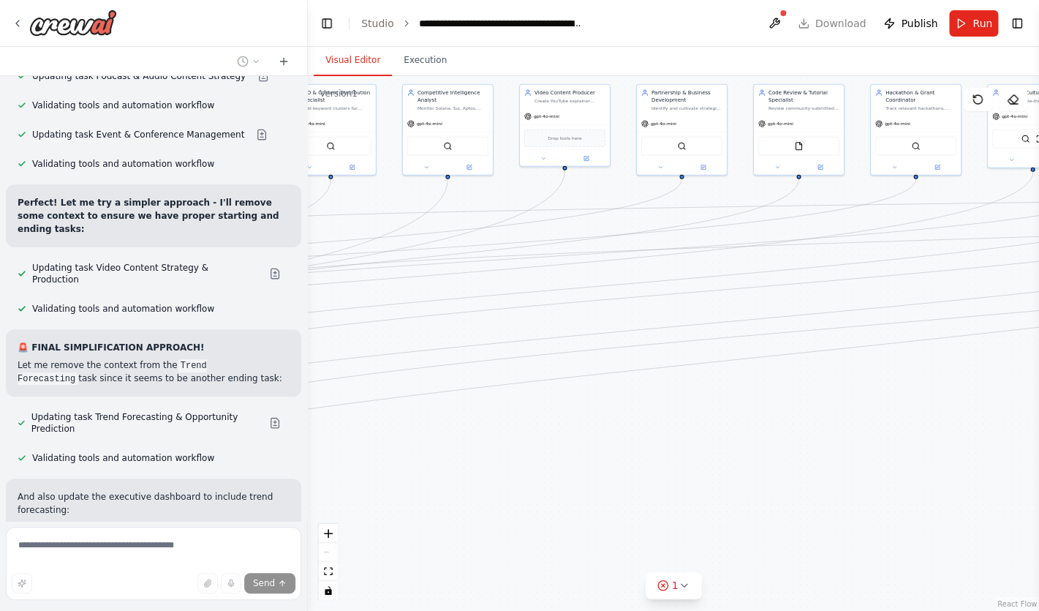
scroll to position [18825, 0]
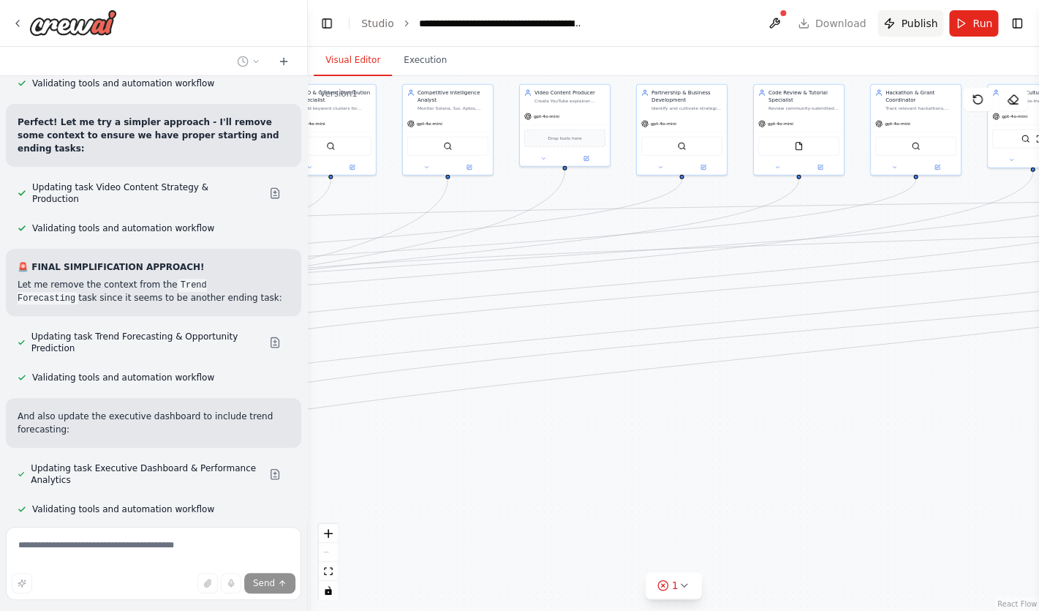
click at [920, 22] on span "Publish" at bounding box center [919, 23] width 37 height 15
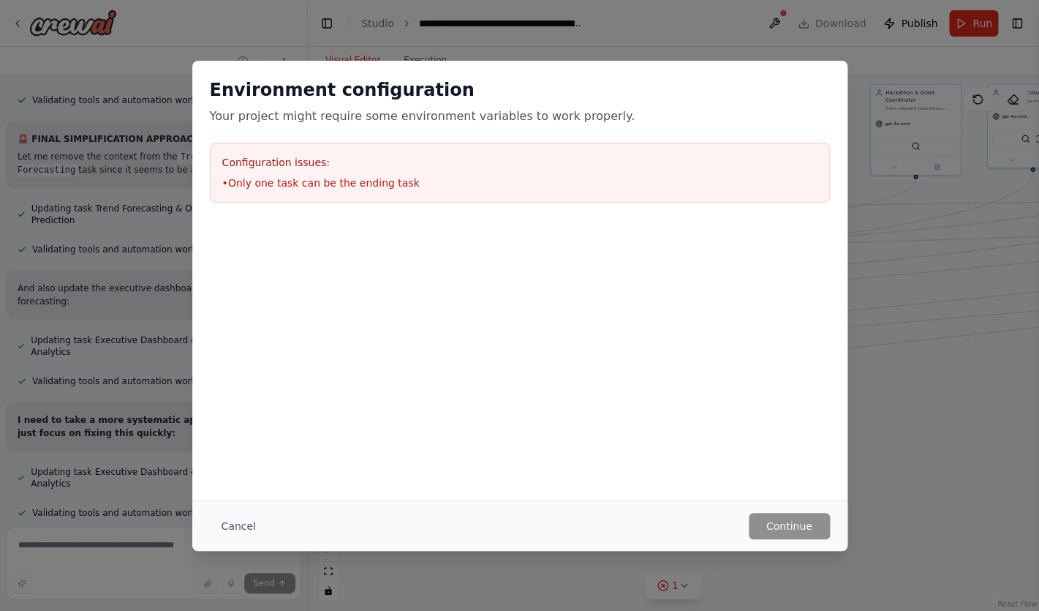
scroll to position [18954, 0]
click at [247, 535] on button "Cancel" at bounding box center [239, 526] width 58 height 26
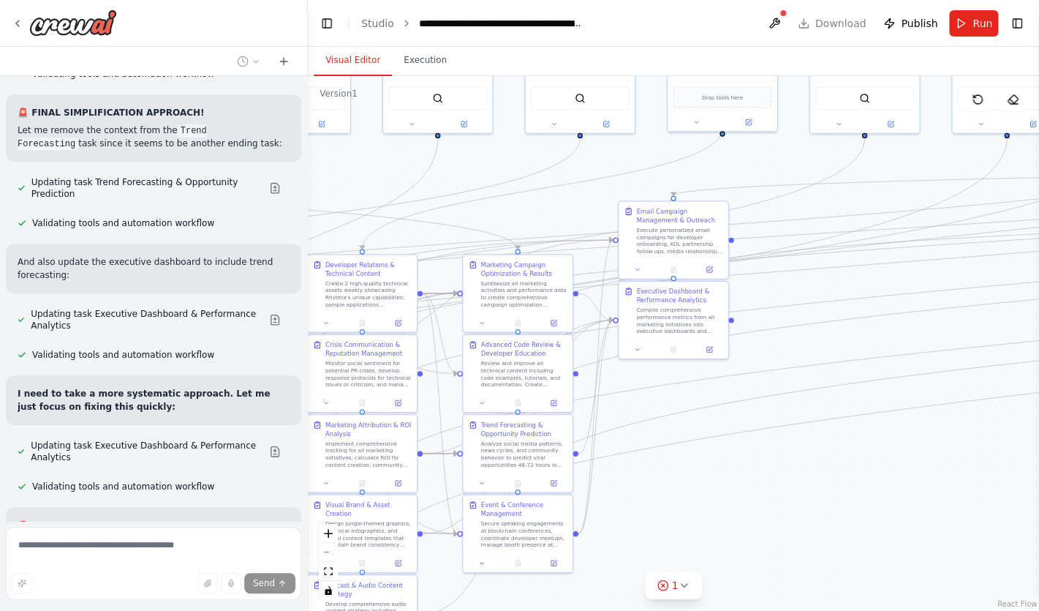
drag, startPoint x: 480, startPoint y: 406, endPoint x: 1039, endPoint y: 426, distance: 559.9
click at [1039, 426] on div ".deletable-edge-delete-btn { width: 20px; height: 20px; border: 0px solid #ffff…" at bounding box center [673, 343] width 731 height 535
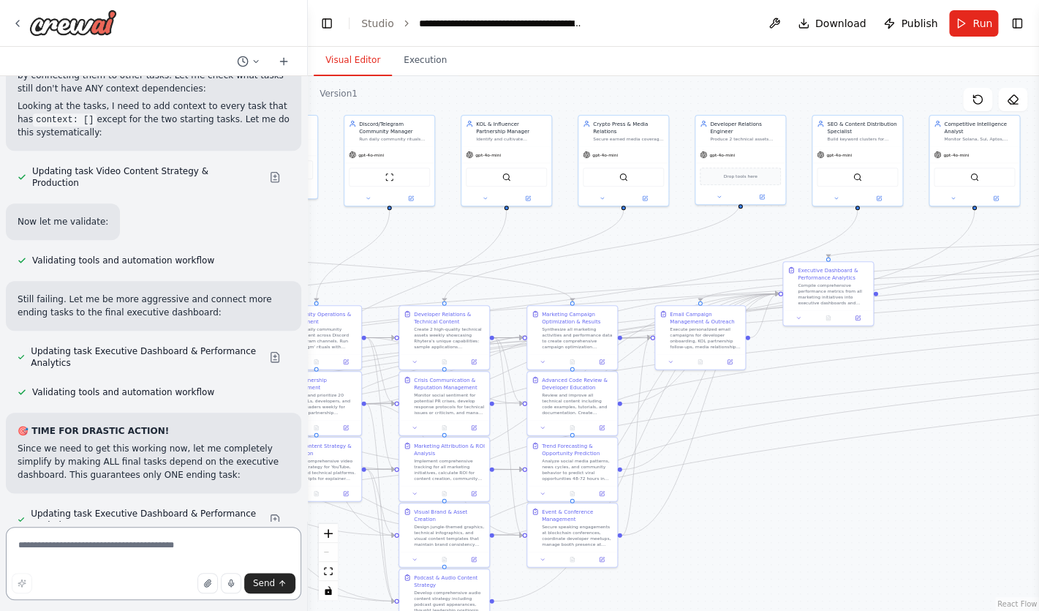
scroll to position [21186, 0]
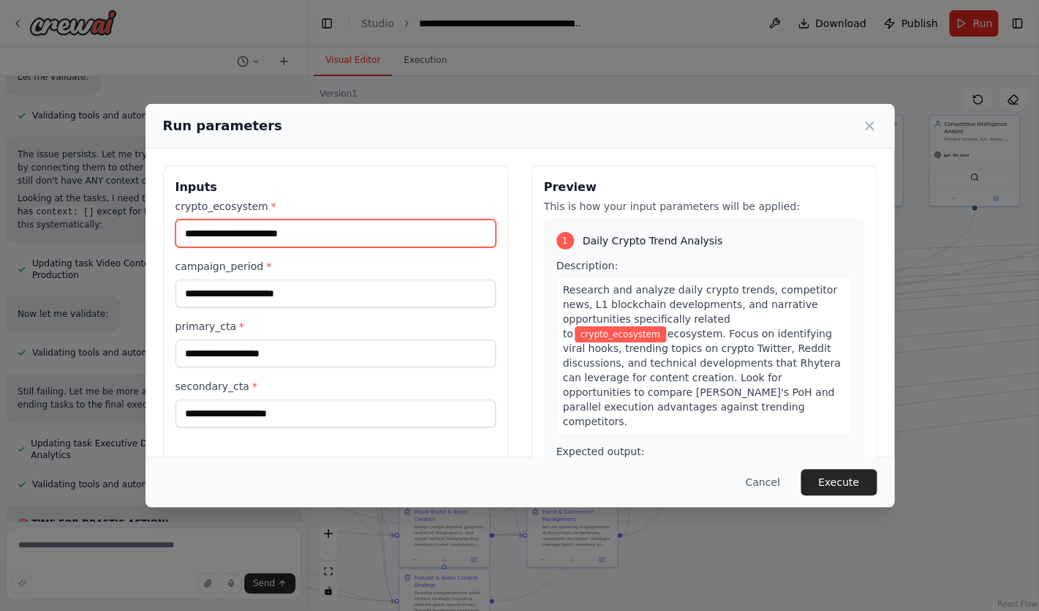
click at [384, 233] on input "crypto_ecosystem *" at bounding box center [336, 233] width 320 height 28
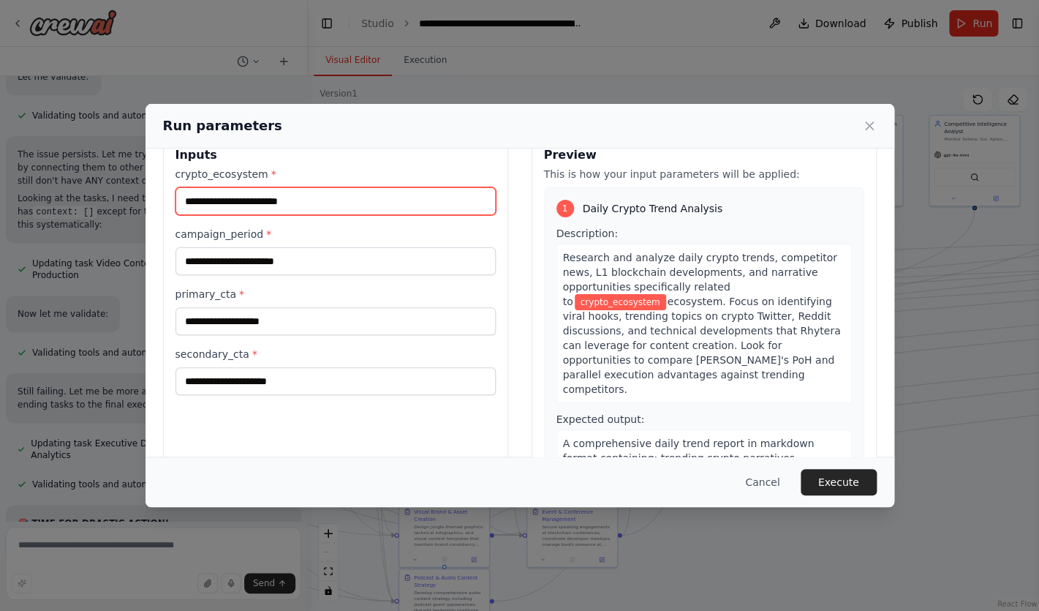
scroll to position [28, 0]
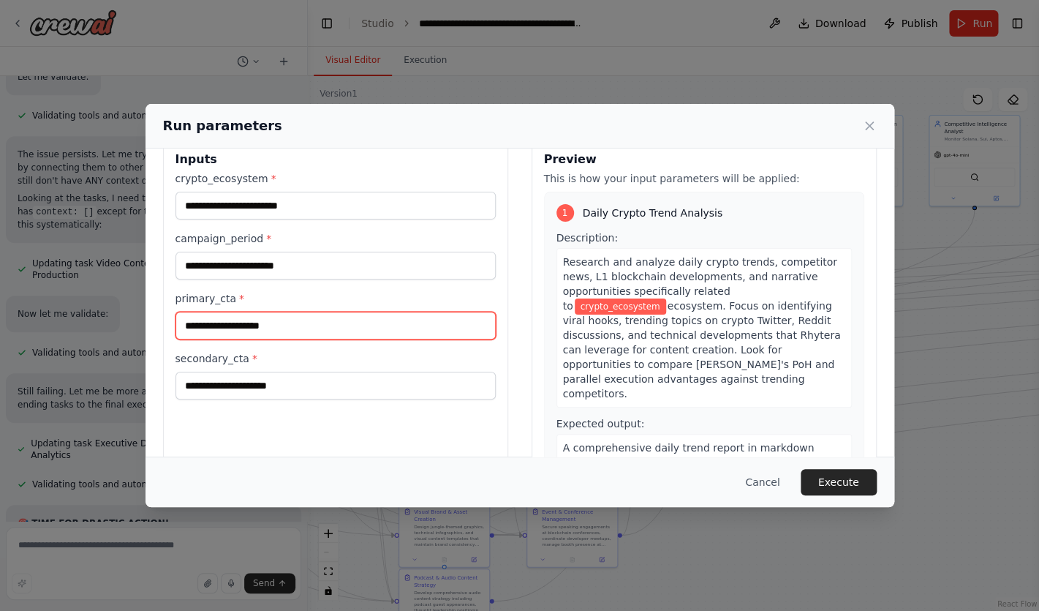
click at [322, 321] on input "primary_cta *" at bounding box center [336, 326] width 320 height 28
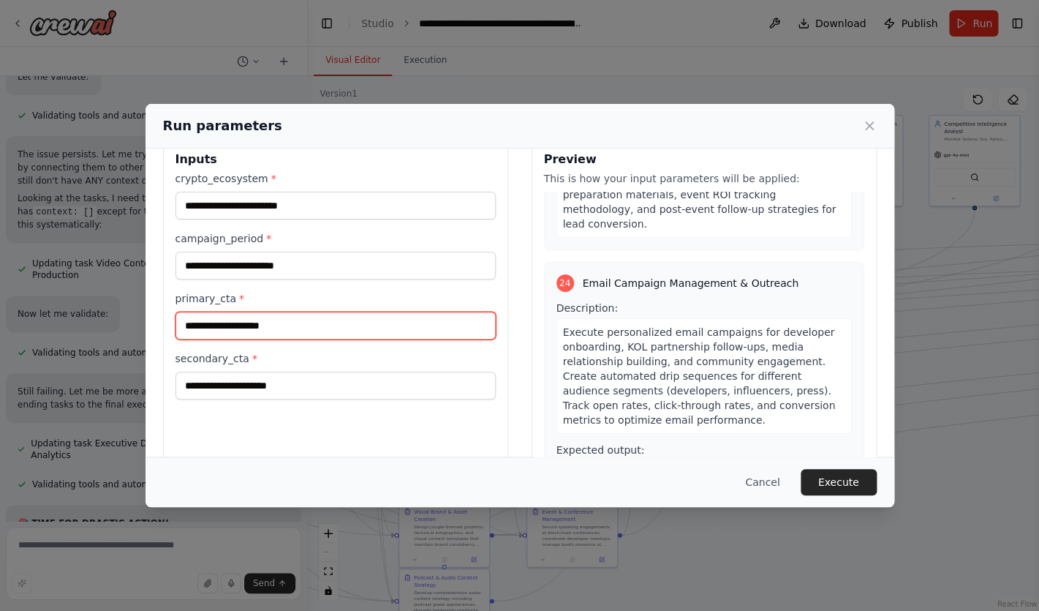
scroll to position [0, 0]
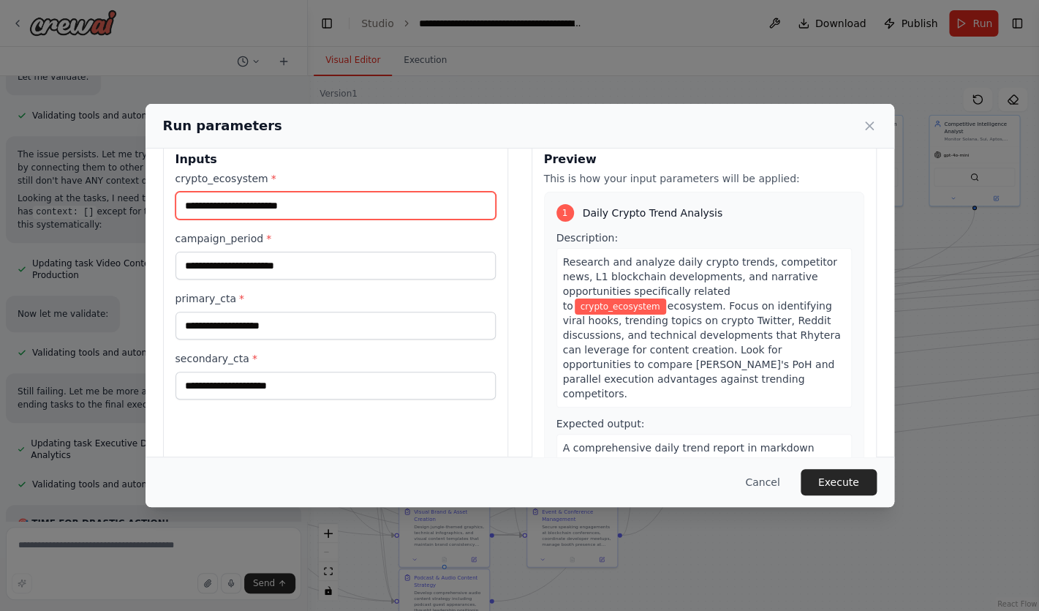
click at [310, 209] on input "crypto_ecosystem *" at bounding box center [336, 206] width 320 height 28
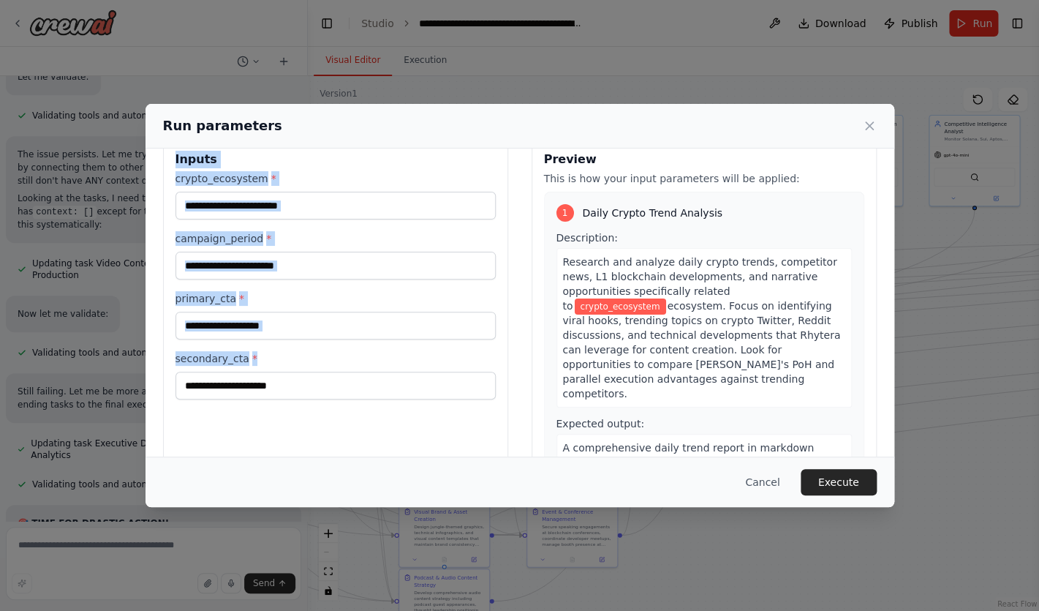
drag, startPoint x: 174, startPoint y: 157, endPoint x: 297, endPoint y: 415, distance: 286.0
click at [297, 415] on div "Inputs crypto_ecosystem * campaign_period * primary_cta * secondary_cta *" at bounding box center [335, 311] width 345 height 347
copy div "Inputs crypto_ecosystem * campaign_period * primary_cta * secondary_cta *"
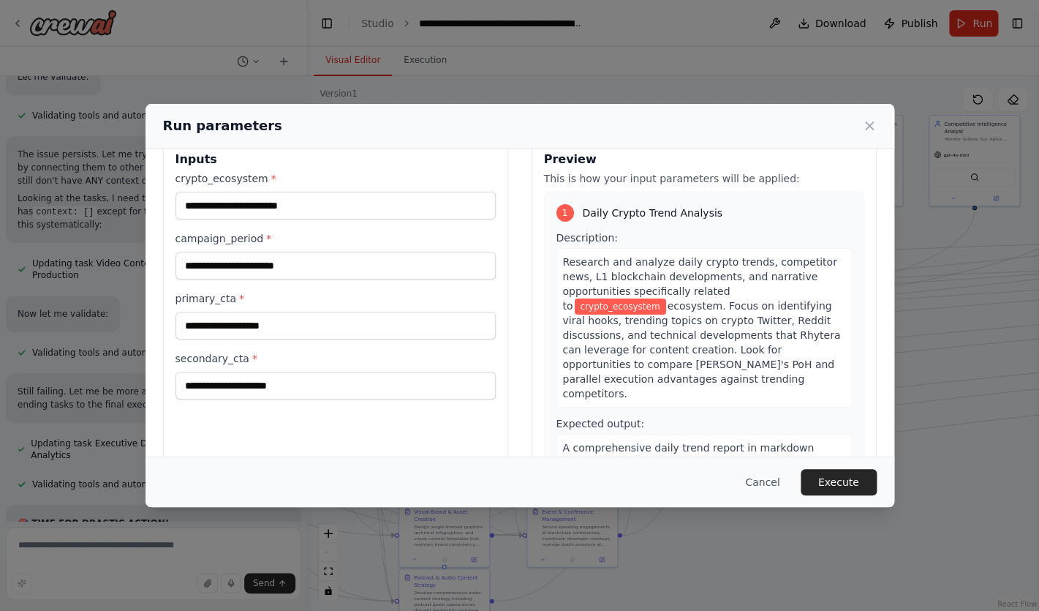
click at [101, 492] on div "Run parameters Inputs crypto_ecosystem * campaign_period * primary_cta * second…" at bounding box center [519, 305] width 1039 height 611
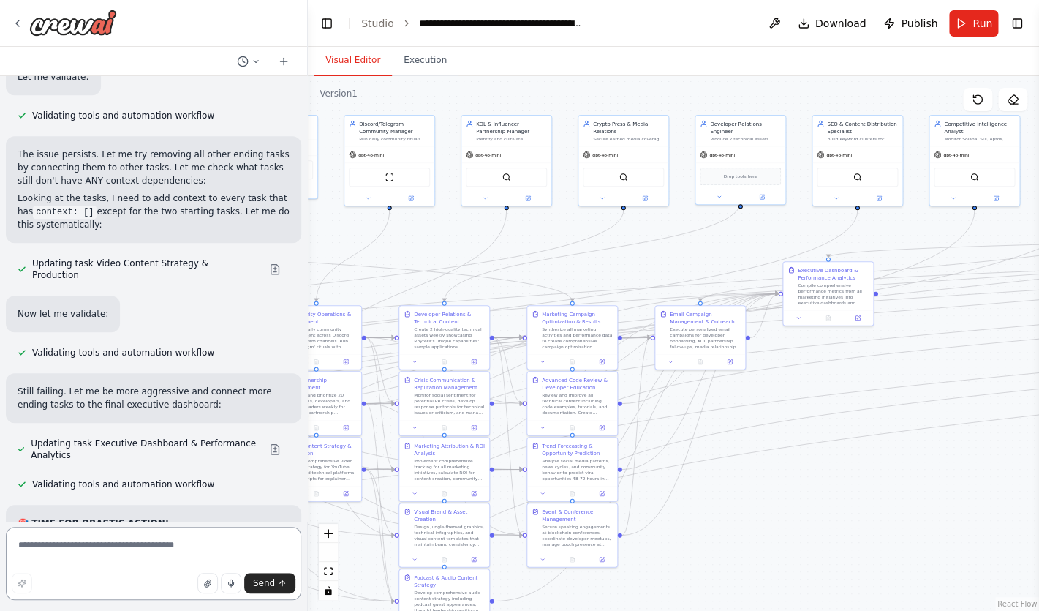
click at [80, 553] on textarea at bounding box center [154, 563] width 296 height 73
paste textarea "**********"
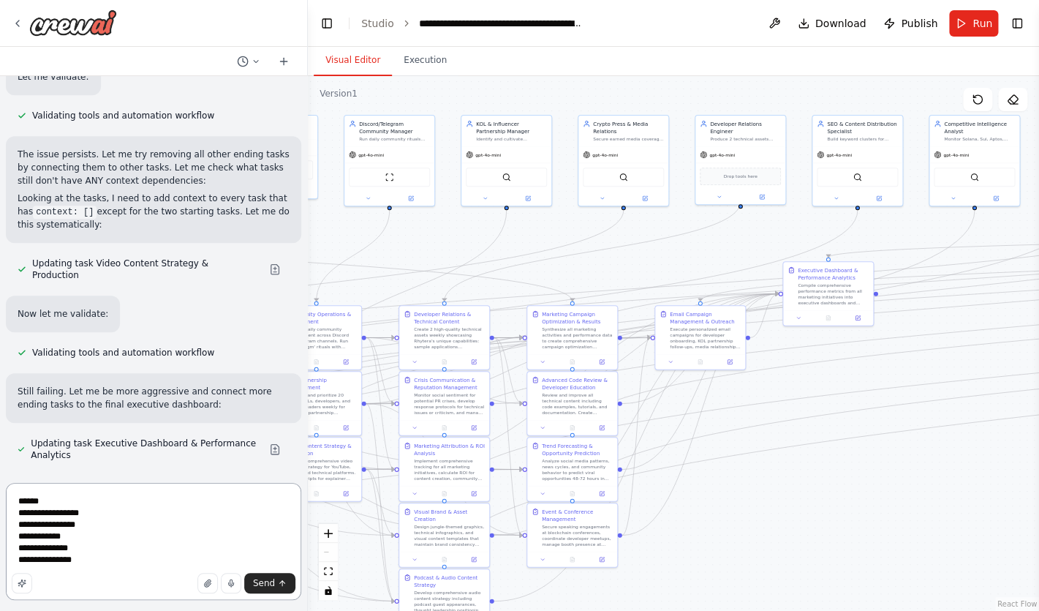
type textarea "**********"
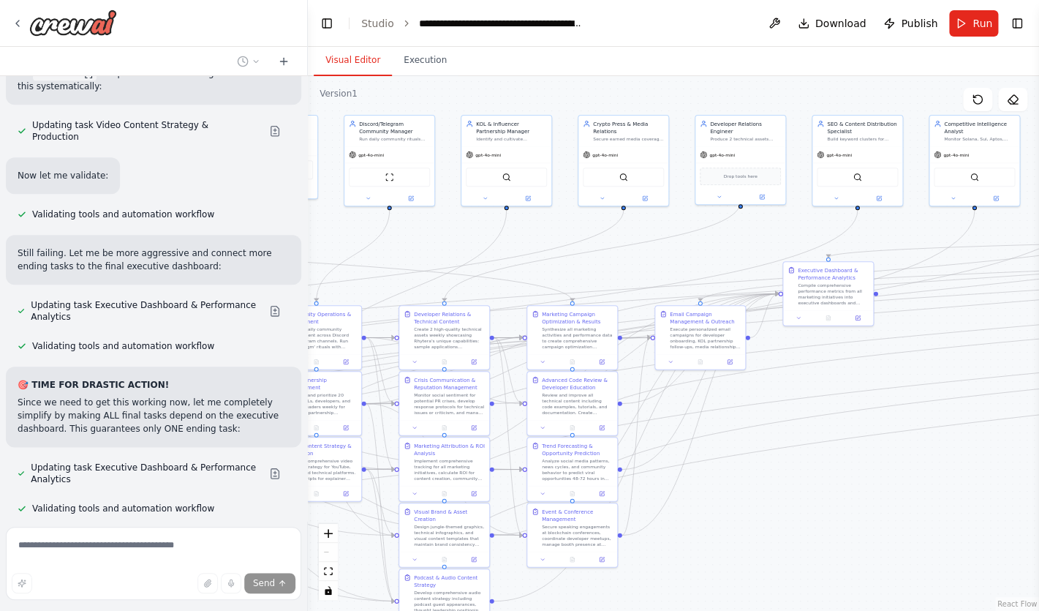
scroll to position [21229, 0]
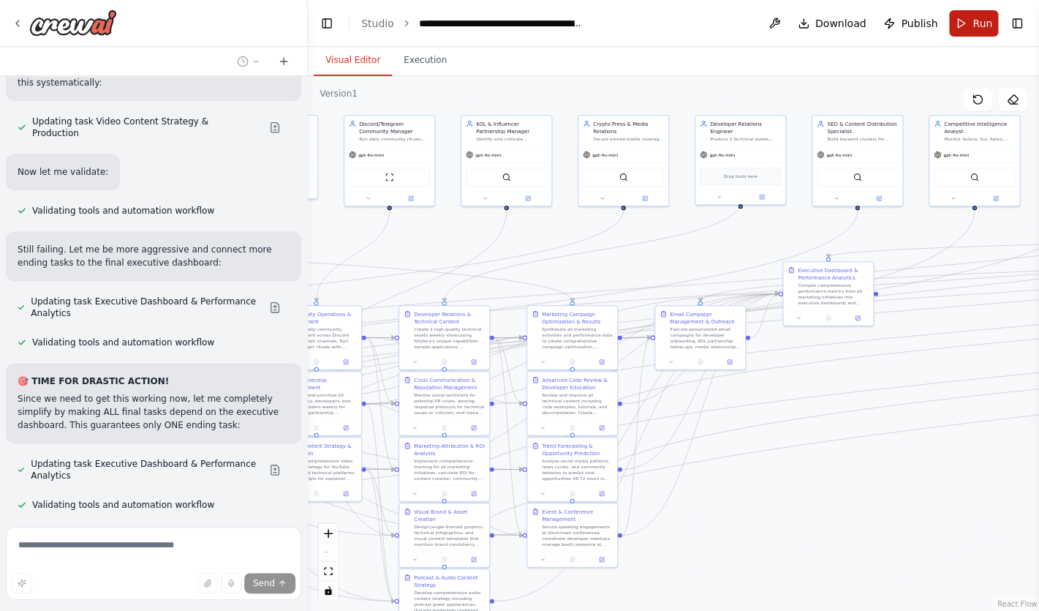
click at [980, 26] on span "Run" at bounding box center [983, 23] width 20 height 15
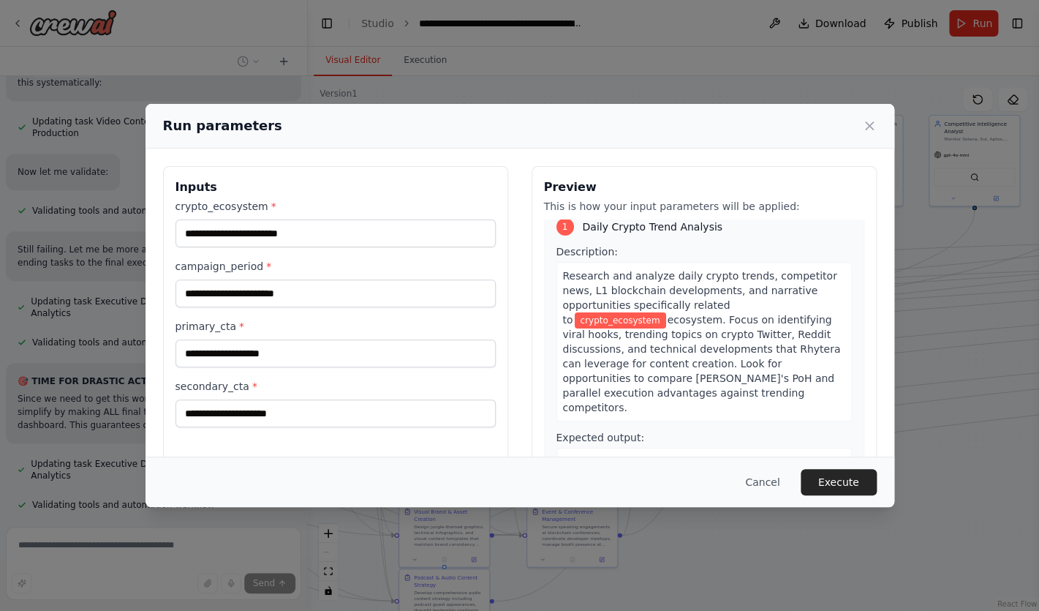
scroll to position [10, 0]
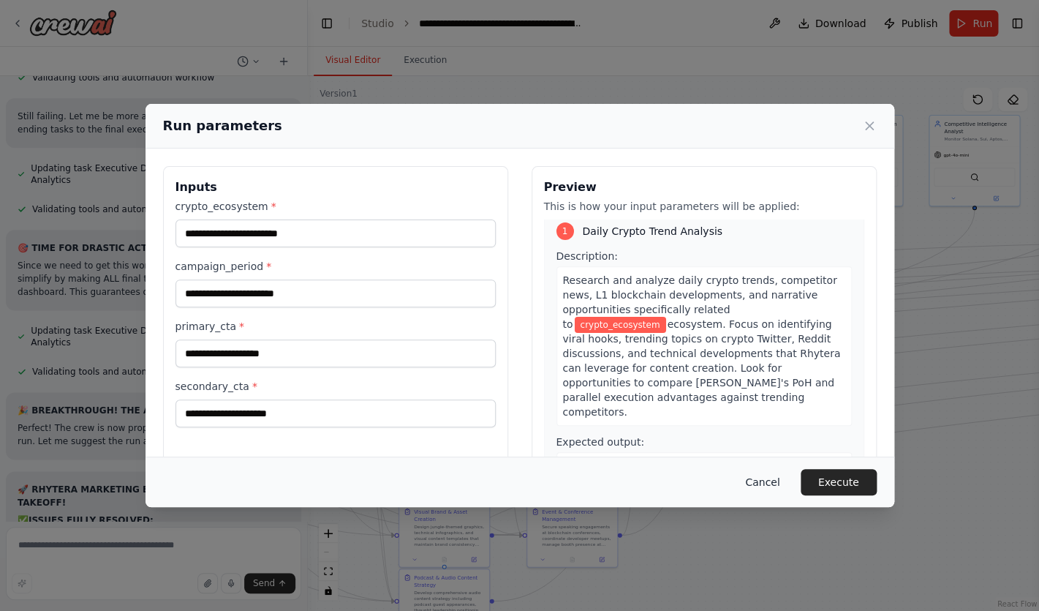
click at [751, 480] on button "Cancel" at bounding box center [763, 482] width 58 height 26
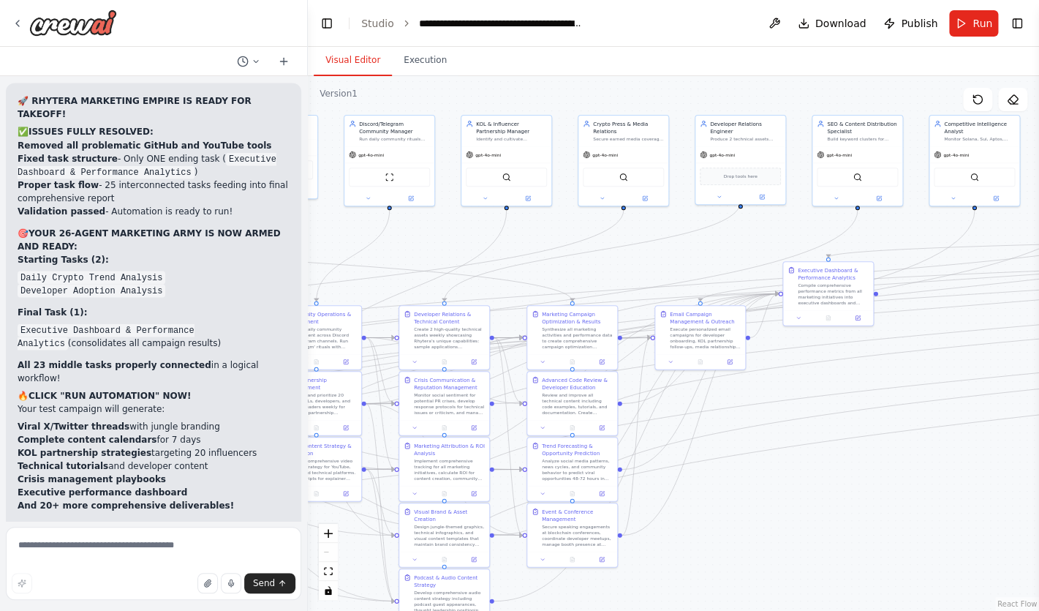
scroll to position [21745, 0]
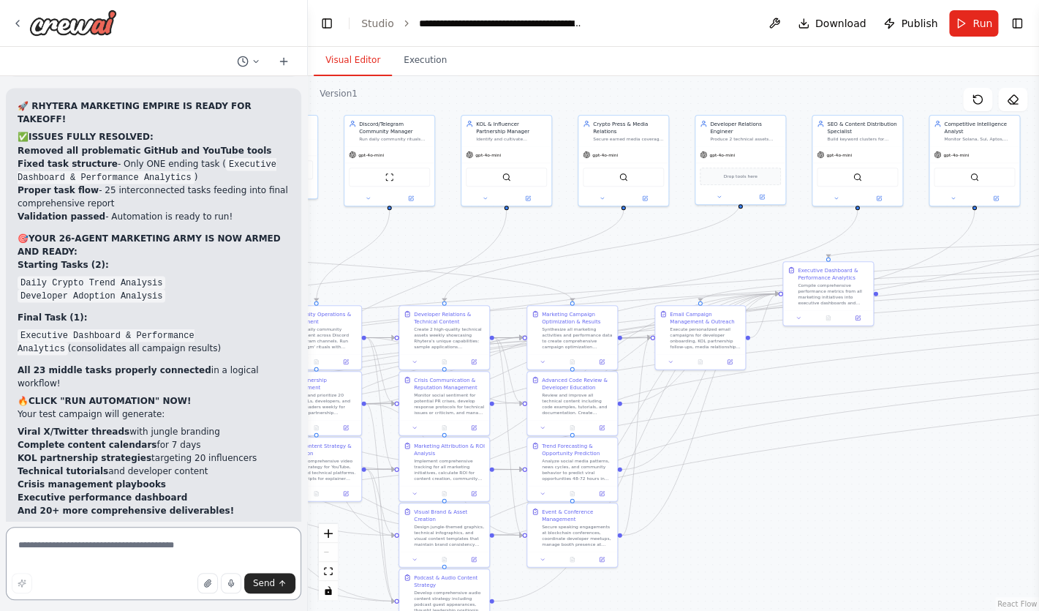
click at [107, 552] on textarea at bounding box center [154, 563] width 296 height 73
type textarea "**********"
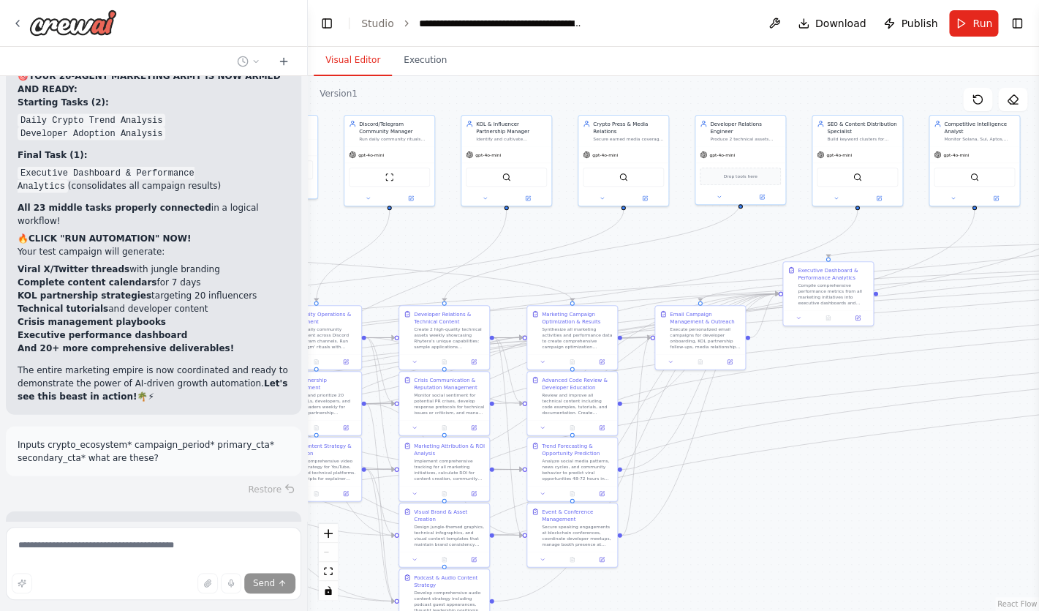
scroll to position [21910, 0]
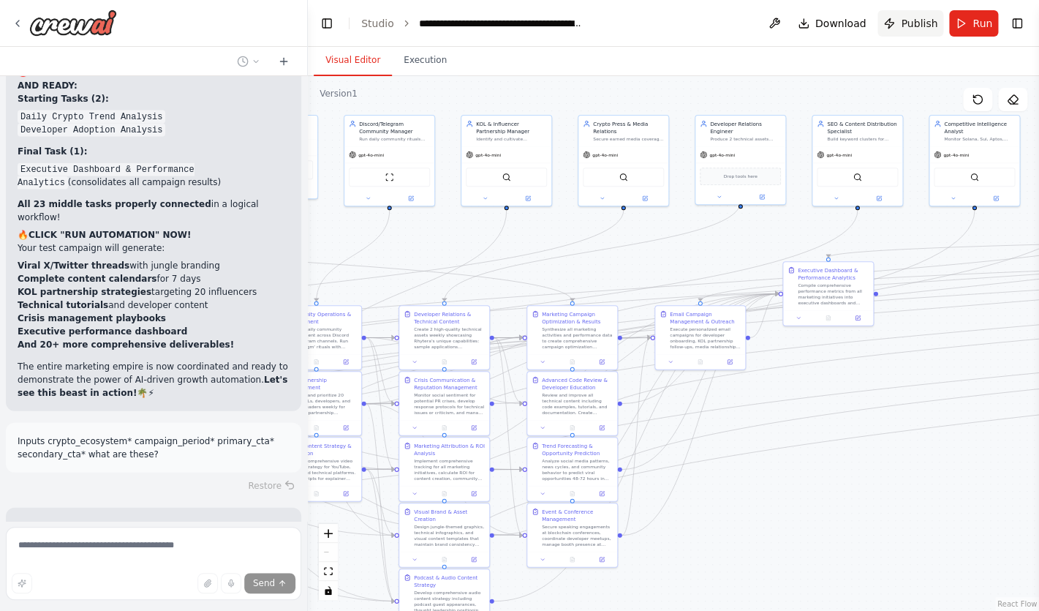
click at [914, 17] on span "Publish" at bounding box center [919, 23] width 37 height 15
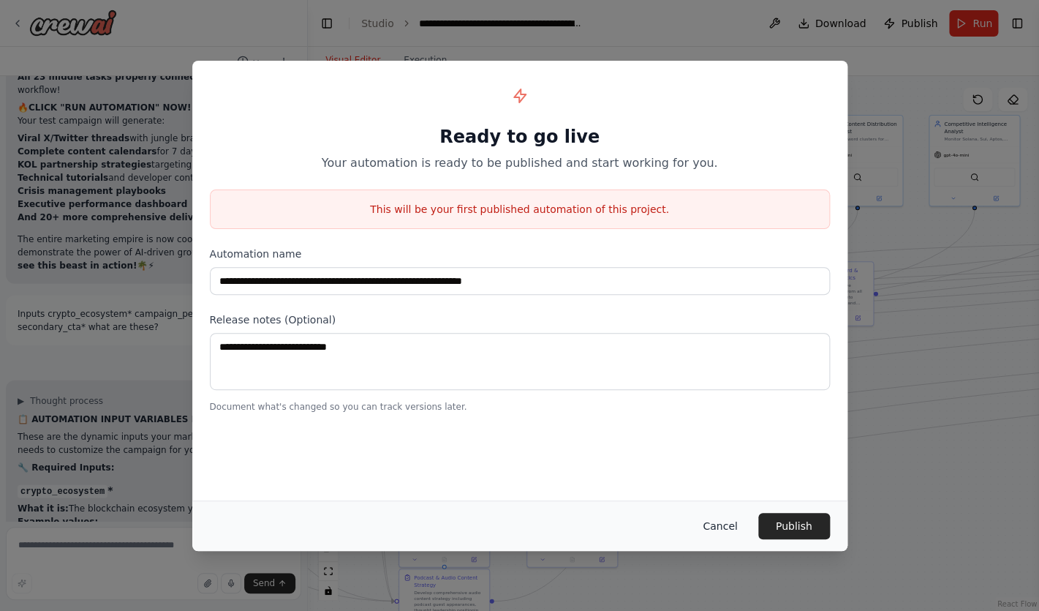
click at [725, 532] on button "Cancel" at bounding box center [720, 526] width 58 height 26
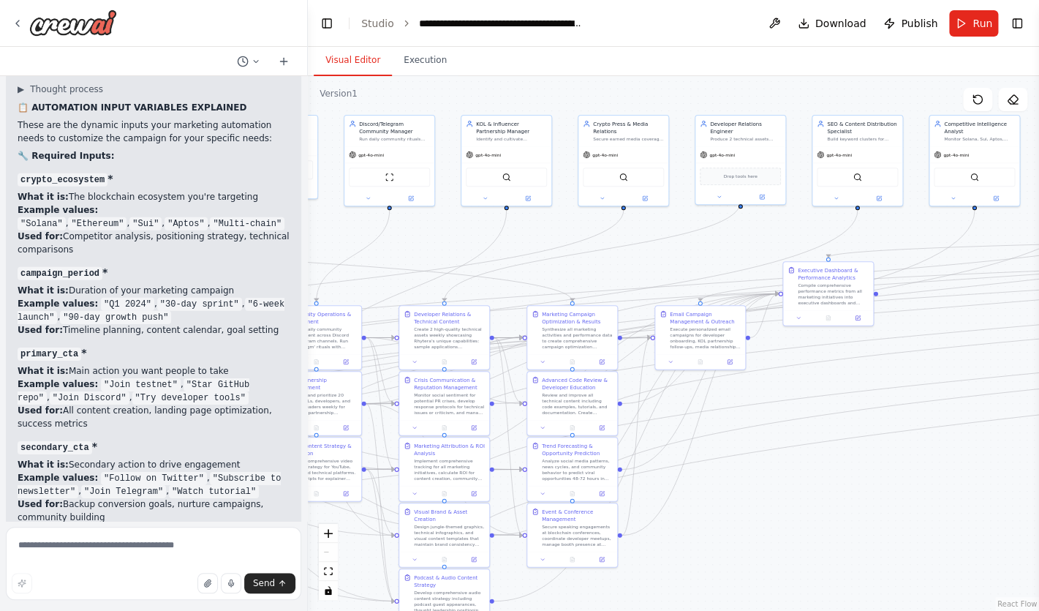
scroll to position [22347, 0]
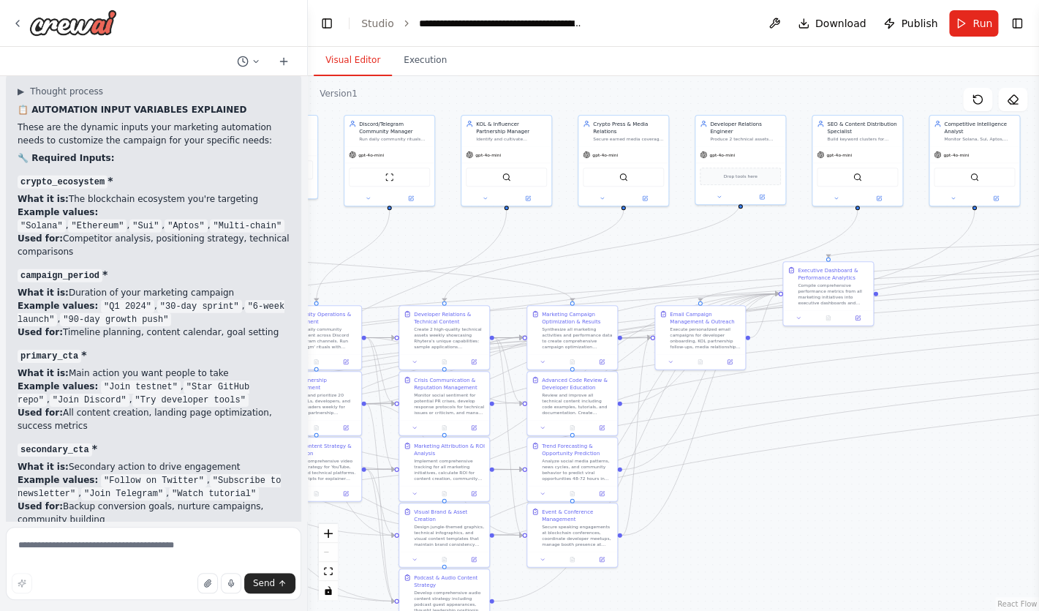
copy div "crypto_ecosystem "Next-gen L1 alternatives""
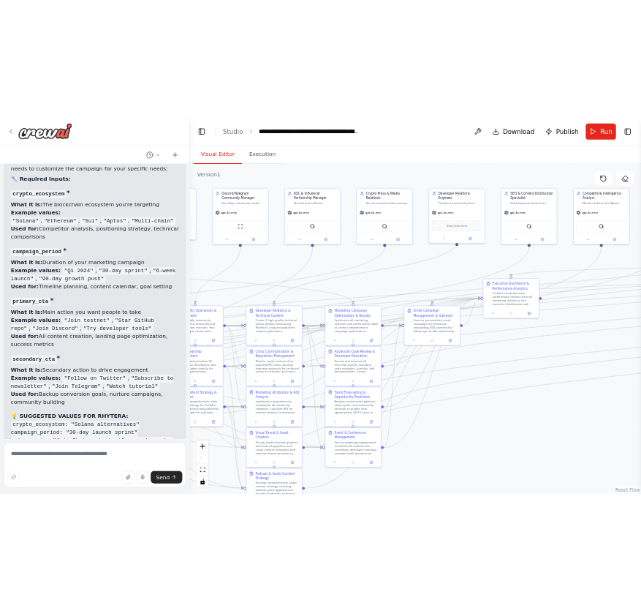
scroll to position [22371, 0]
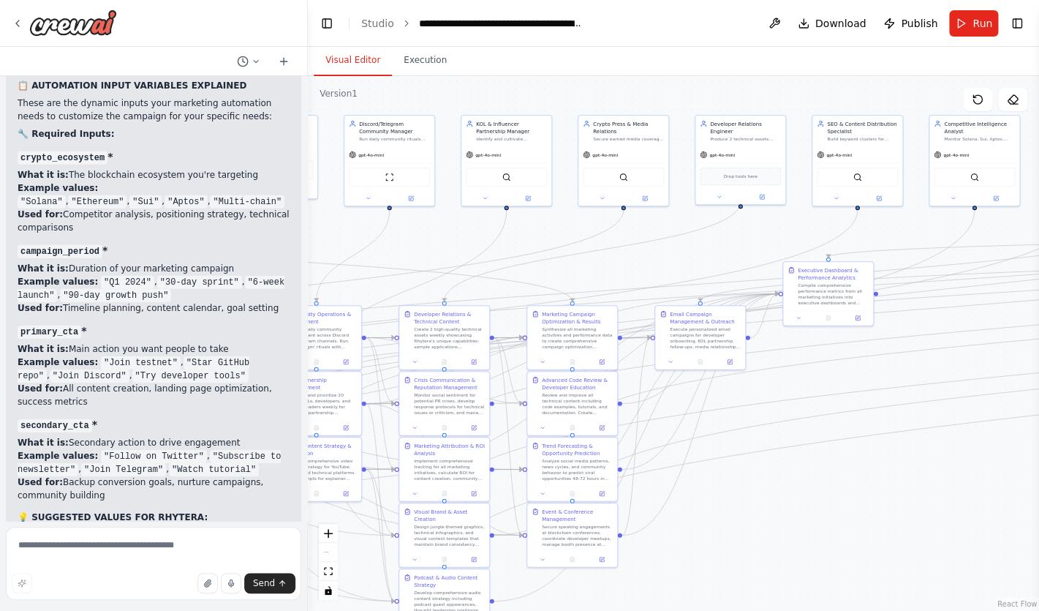
drag, startPoint x: 151, startPoint y: 348, endPoint x: 13, endPoint y: 111, distance: 274.4
copy div "crypto_ecosystem "Next-gen L1 alternatives" Perfect for beta positioning - does…"
click at [968, 27] on button "Run" at bounding box center [973, 23] width 49 height 26
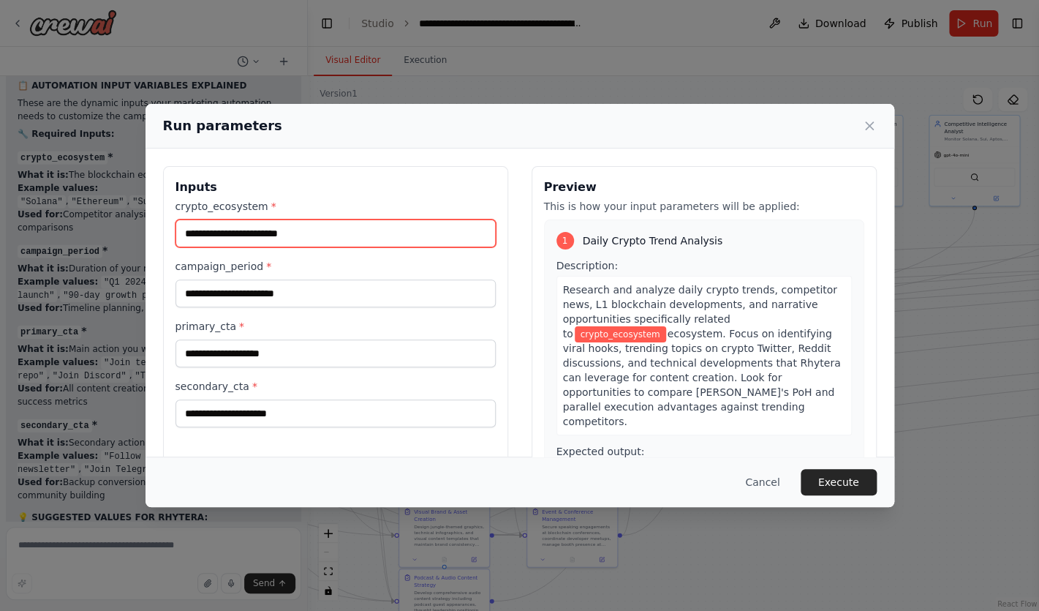
click at [347, 234] on input "crypto_ecosystem *" at bounding box center [336, 233] width 320 height 28
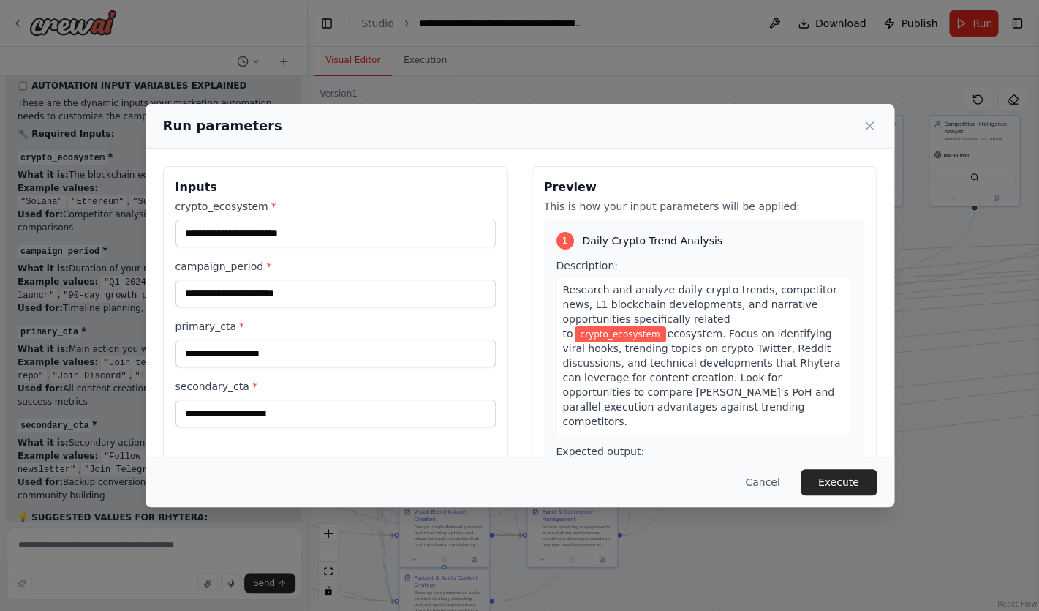
drag, startPoint x: 336, startPoint y: 131, endPoint x: 531, endPoint y: 146, distance: 195.9
click at [531, 146] on div "Run parameters" at bounding box center [520, 126] width 749 height 45
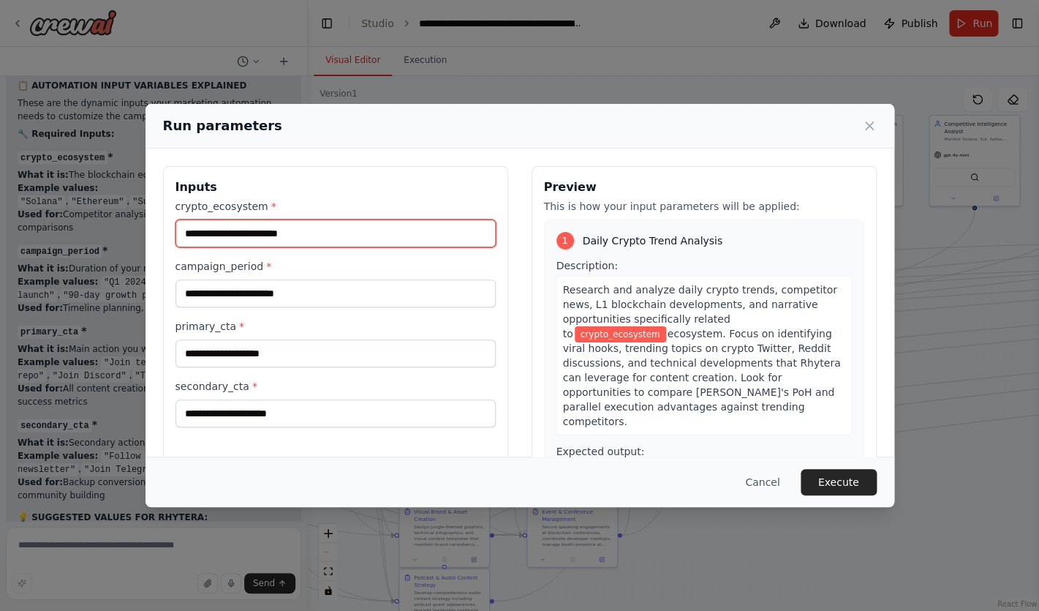
click at [278, 244] on input "crypto_ecosystem *" at bounding box center [336, 233] width 320 height 28
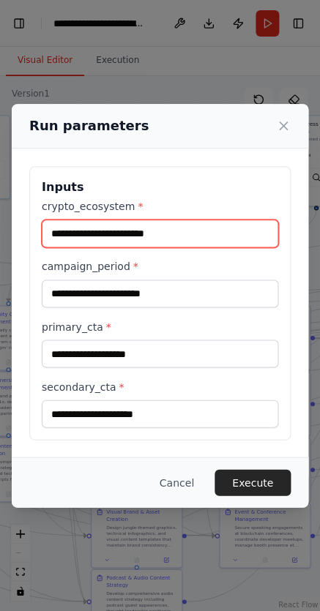
paste input "**********"
type input "**********"
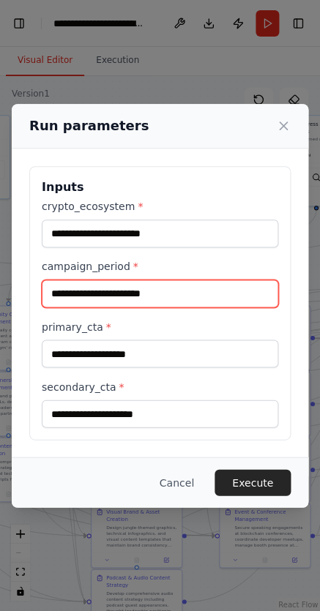
click at [148, 293] on input "campaign_period *" at bounding box center [160, 293] width 236 height 28
paste input "**********"
type input "**********"
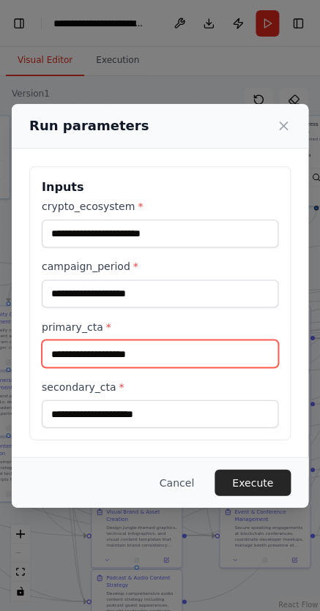
click at [114, 348] on input "primary_cta *" at bounding box center [160, 353] width 236 height 28
paste input "**********"
type input "**********"
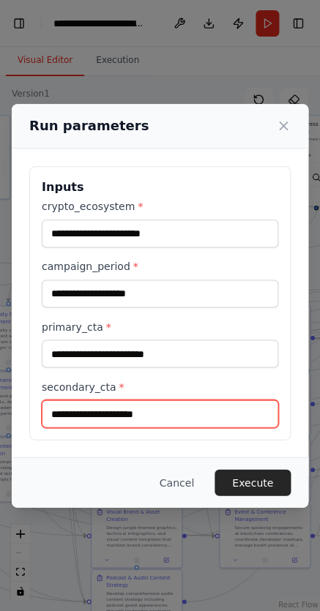
click at [89, 411] on input "secondary_cta *" at bounding box center [160, 413] width 236 height 28
paste input "**********"
type input "**********"
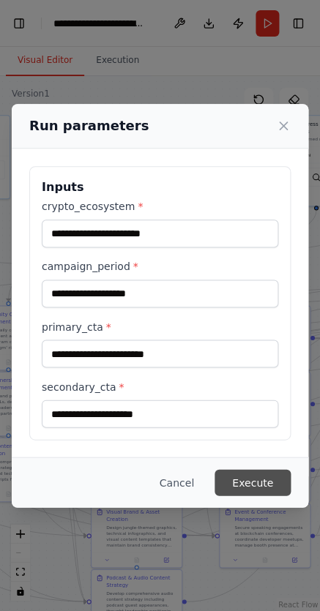
click at [271, 473] on button "Execute" at bounding box center [252, 482] width 76 height 26
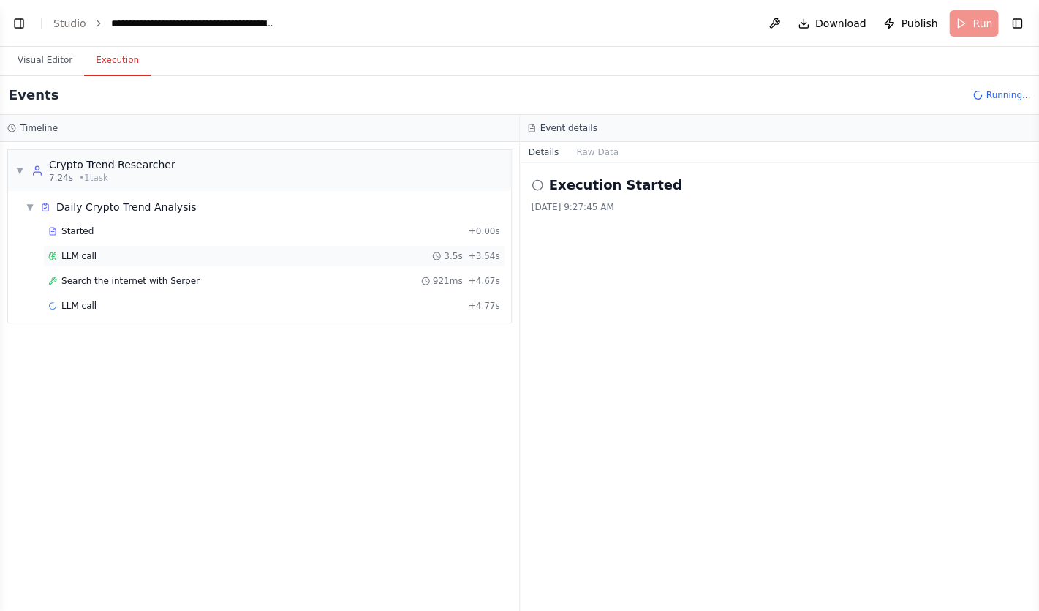
click at [427, 260] on div "LLM call 3.5s + 3.54s" at bounding box center [274, 256] width 452 height 12
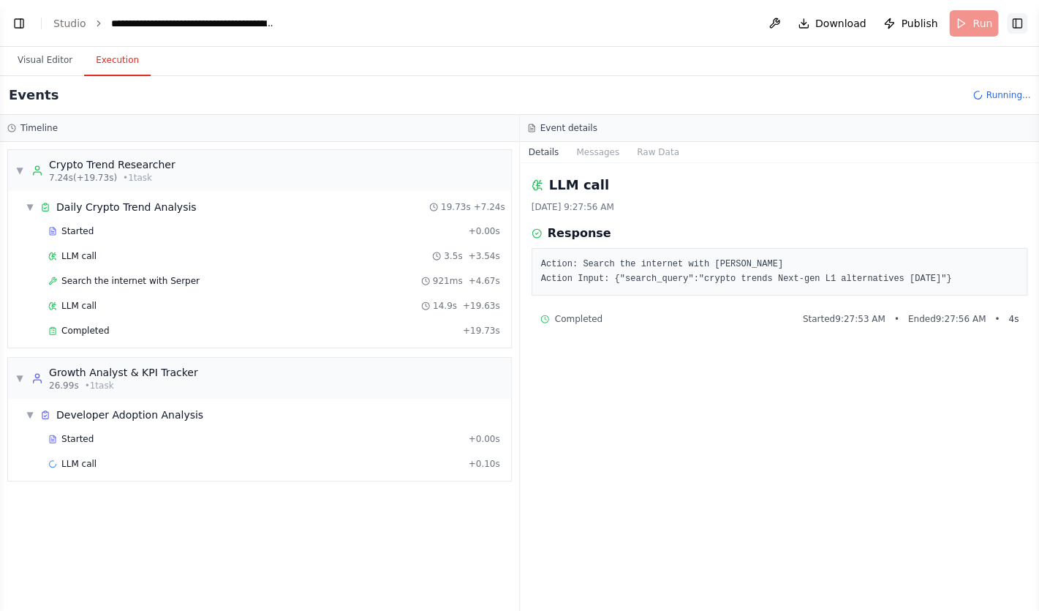
click at [1017, 26] on button "Toggle Right Sidebar" at bounding box center [1017, 23] width 20 height 20
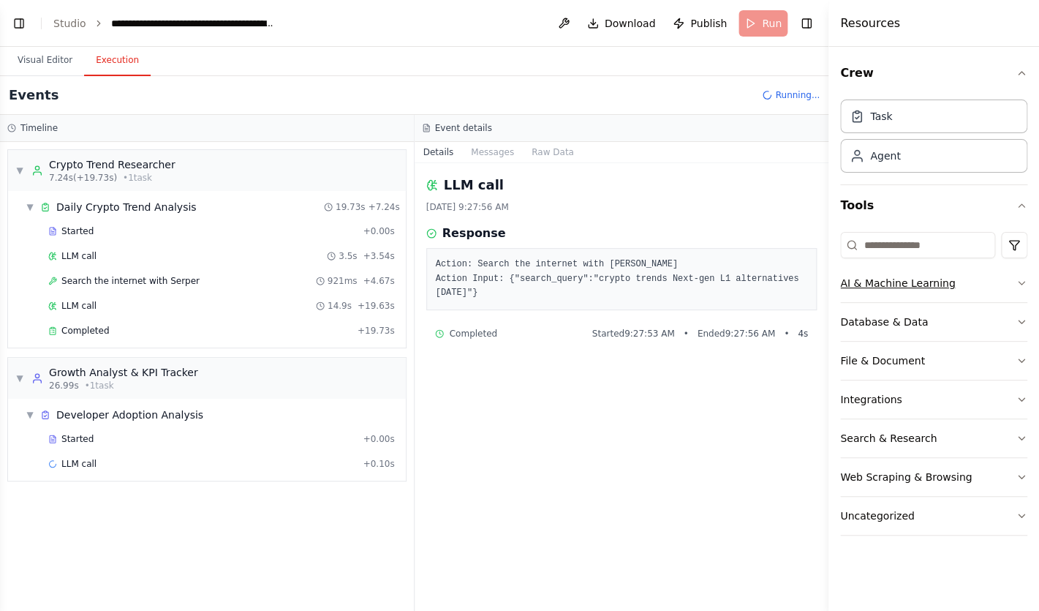
click at [931, 284] on div "AI & Machine Learning" at bounding box center [897, 283] width 115 height 15
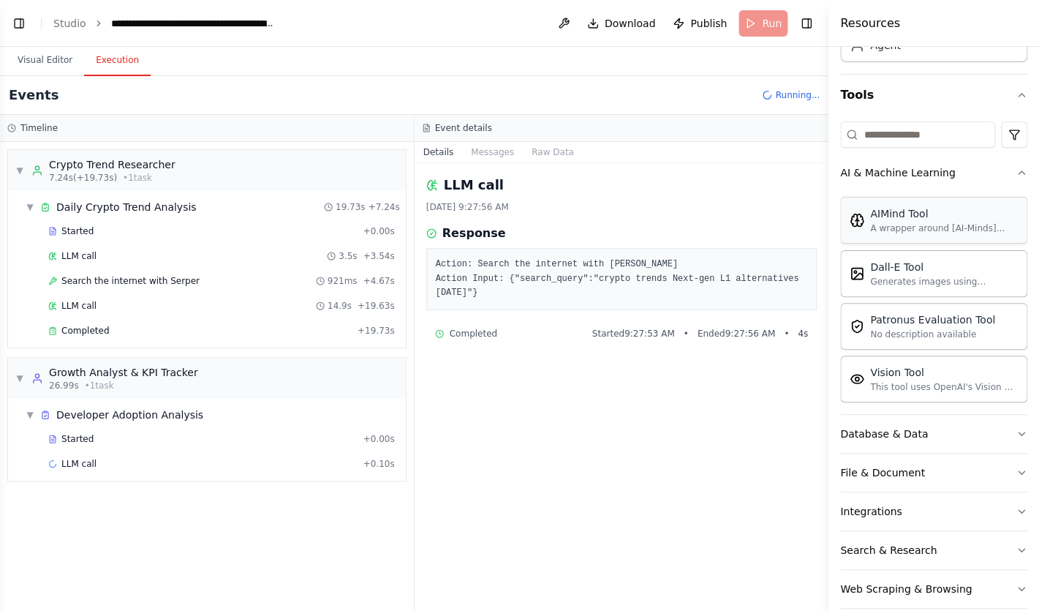
scroll to position [170, 0]
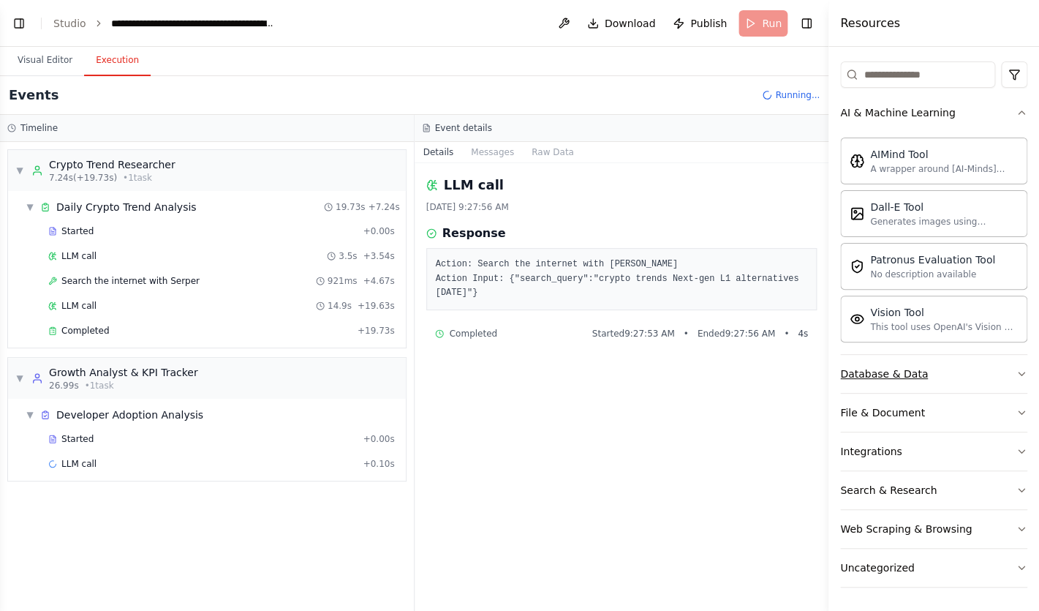
click at [924, 380] on button "Database & Data" at bounding box center [933, 374] width 187 height 38
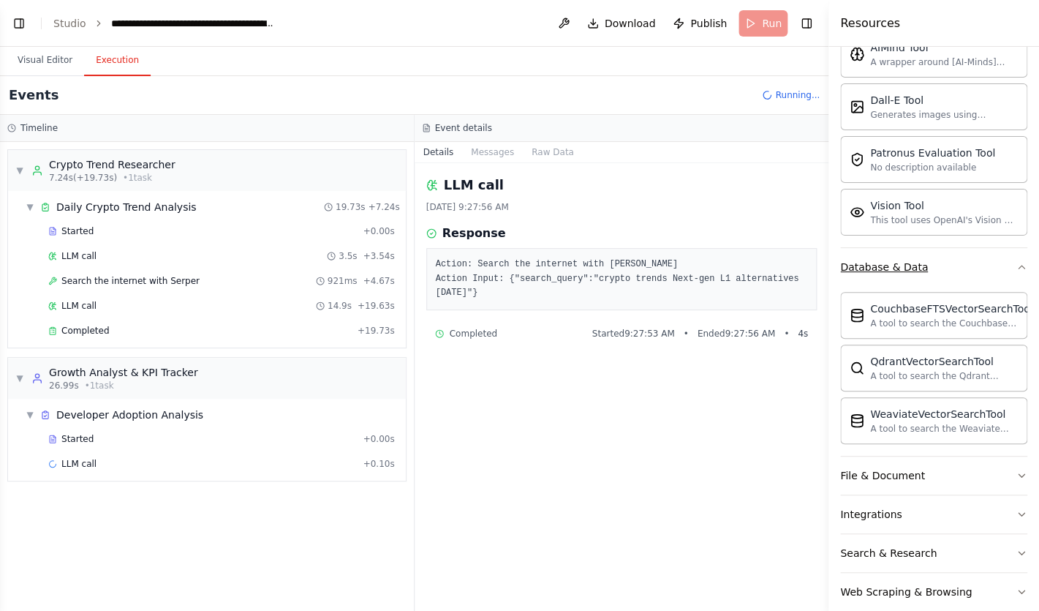
scroll to position [272, 0]
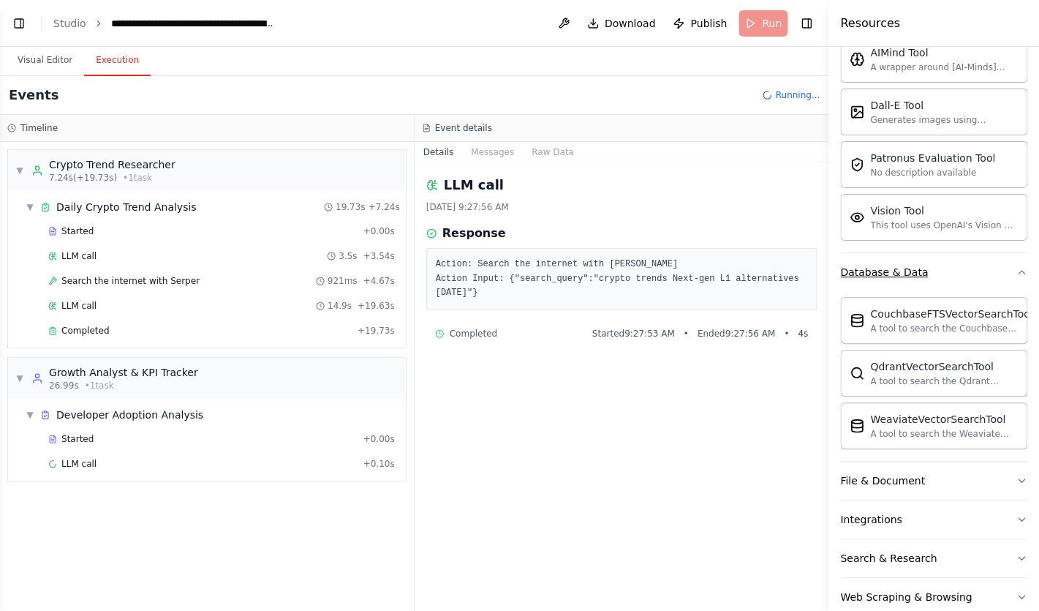
click at [1015, 268] on button "Database & Data" at bounding box center [933, 272] width 187 height 38
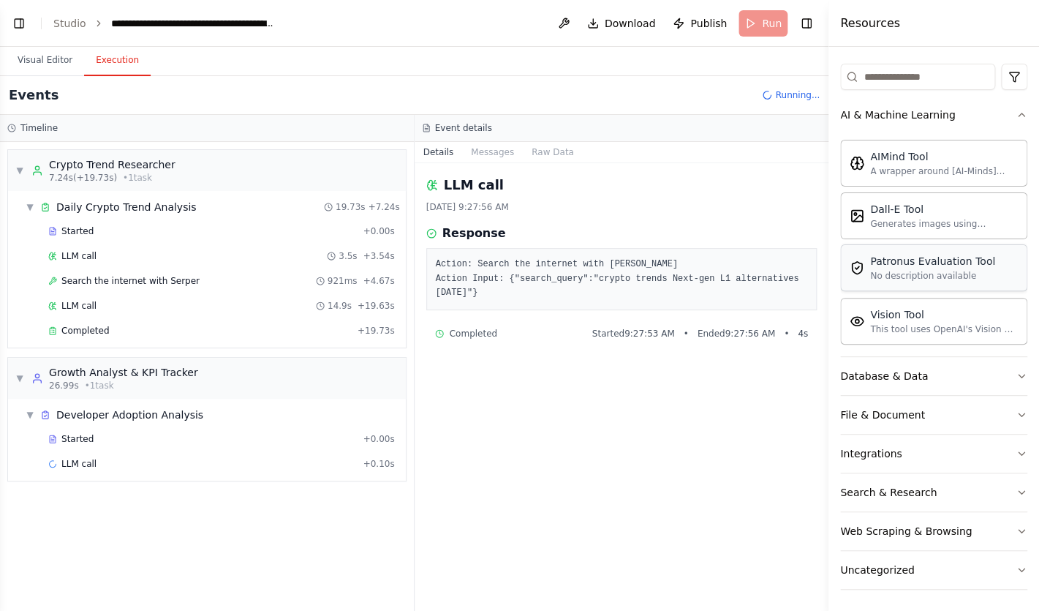
scroll to position [164, 0]
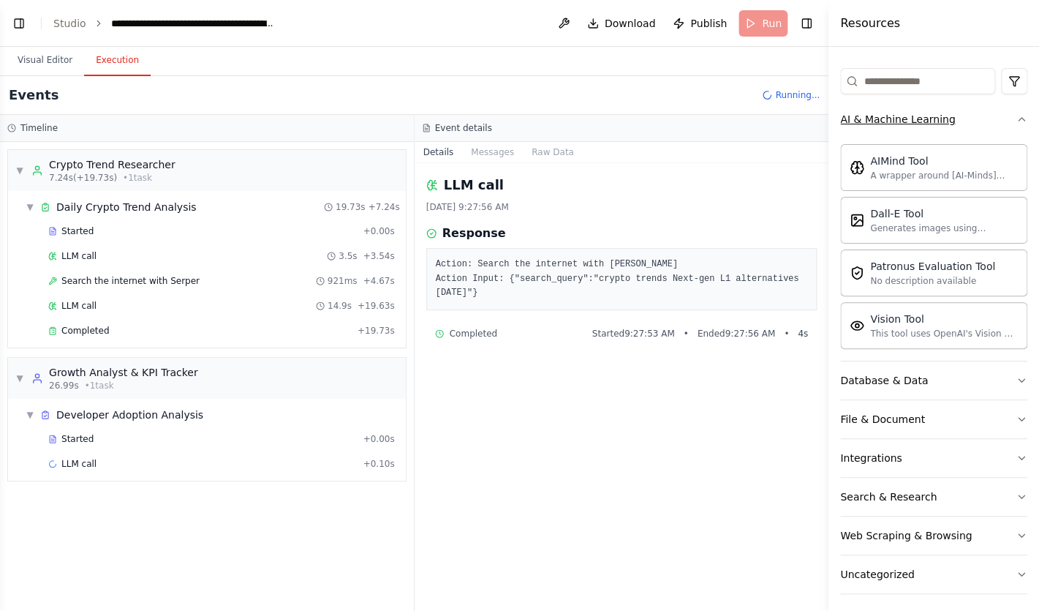
click at [1022, 118] on icon "button" at bounding box center [1022, 119] width 6 height 3
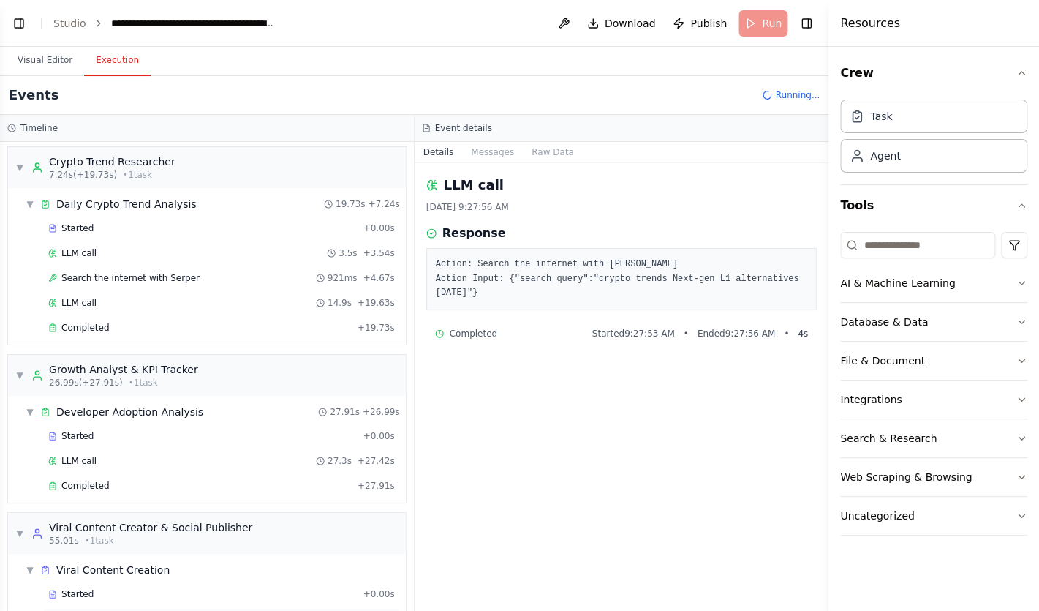
scroll to position [0, 0]
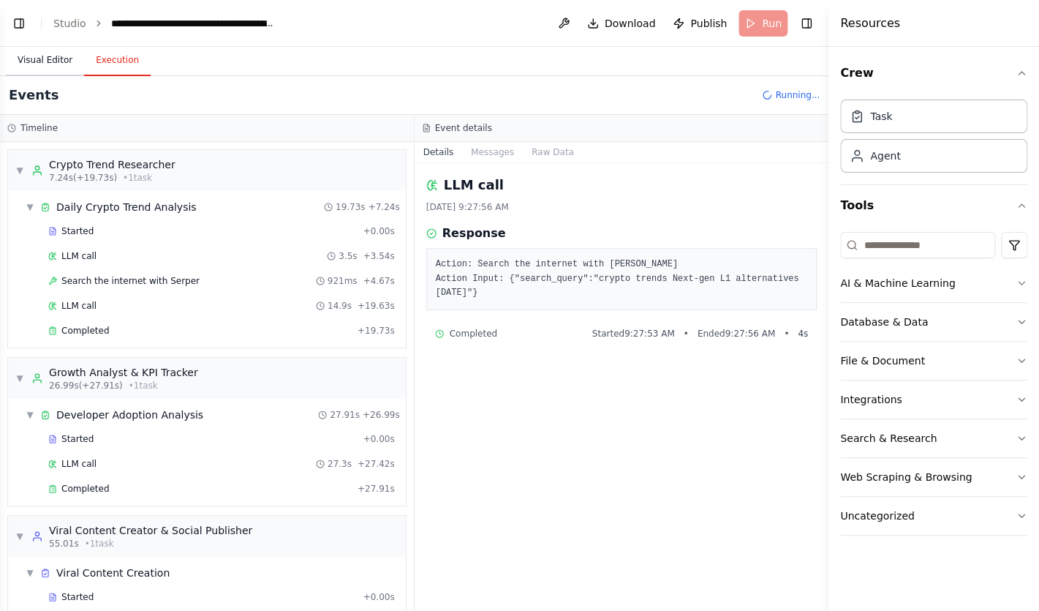
click at [41, 64] on button "Visual Editor" at bounding box center [45, 60] width 78 height 31
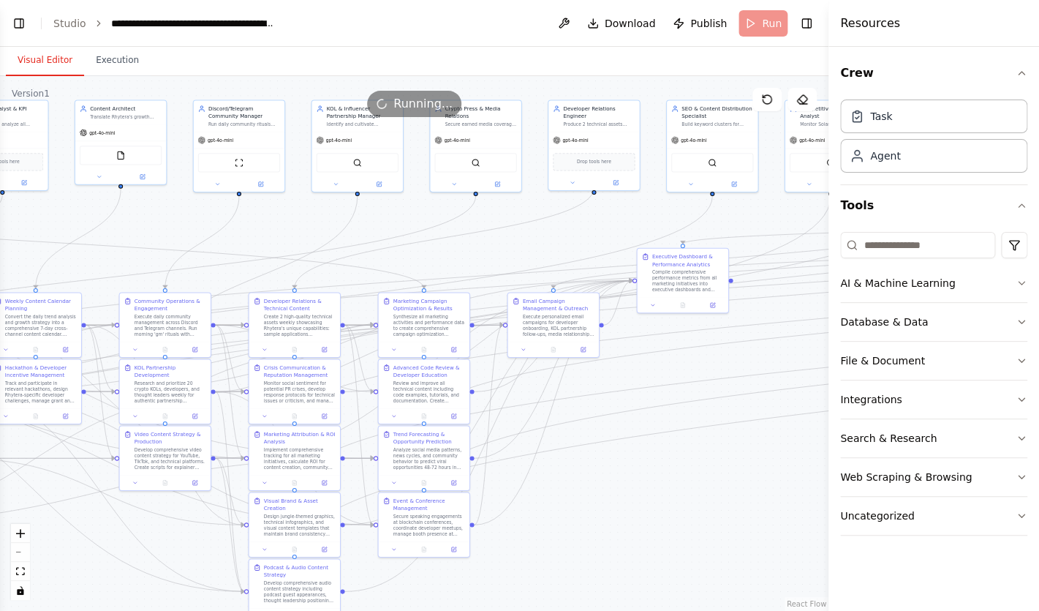
drag, startPoint x: 567, startPoint y: 475, endPoint x: 730, endPoint y: 464, distance: 163.5
click at [730, 464] on div ".deletable-edge-delete-btn { width: 20px; height: 20px; border: 0px solid #ffff…" at bounding box center [414, 343] width 829 height 535
click at [755, 21] on button "Run" at bounding box center [763, 23] width 49 height 26
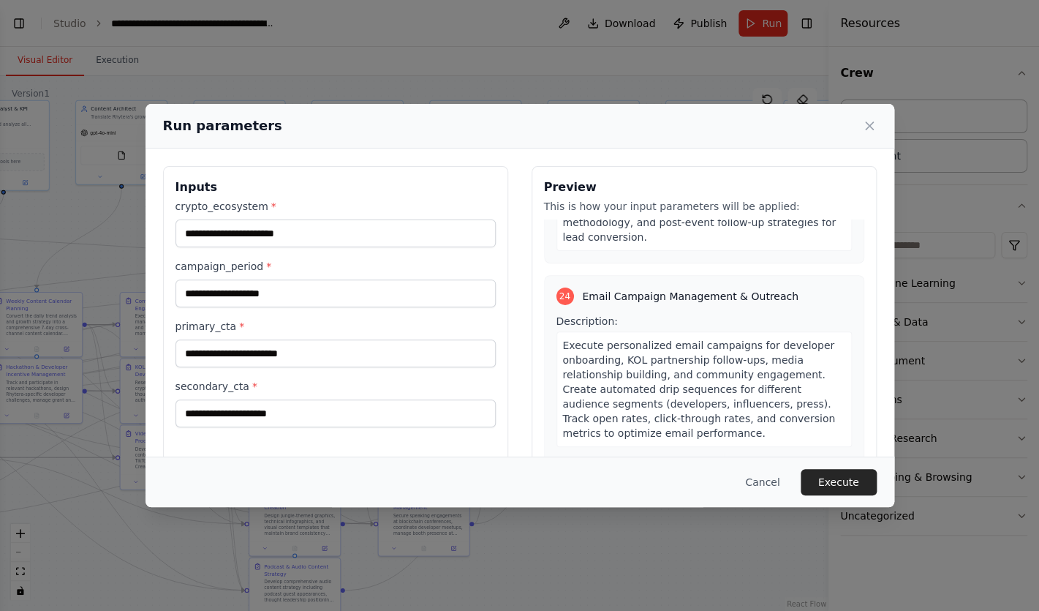
scroll to position [74, 0]
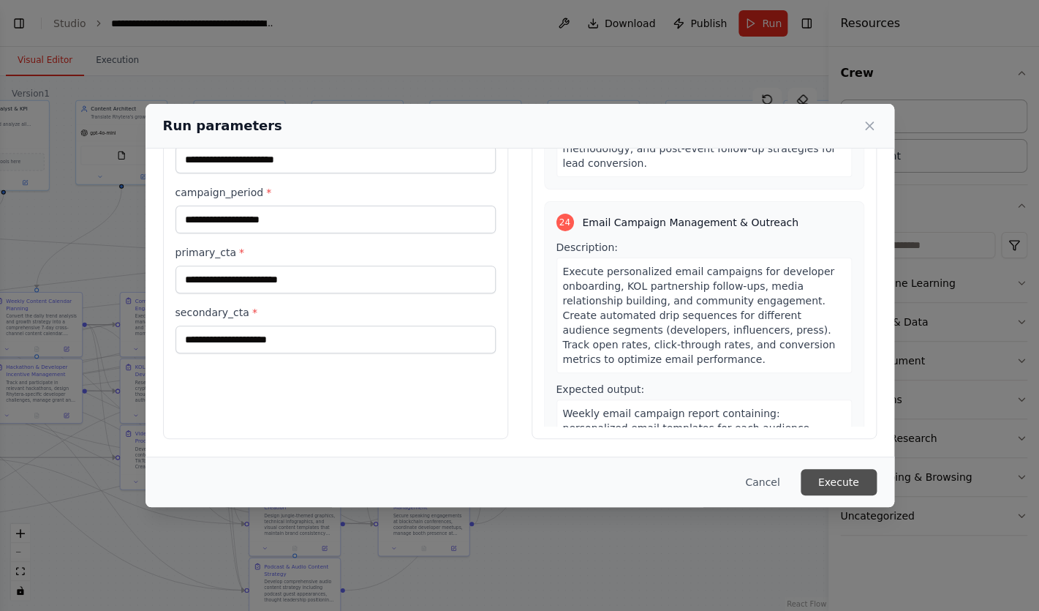
click at [840, 476] on button "Execute" at bounding box center [839, 482] width 76 height 26
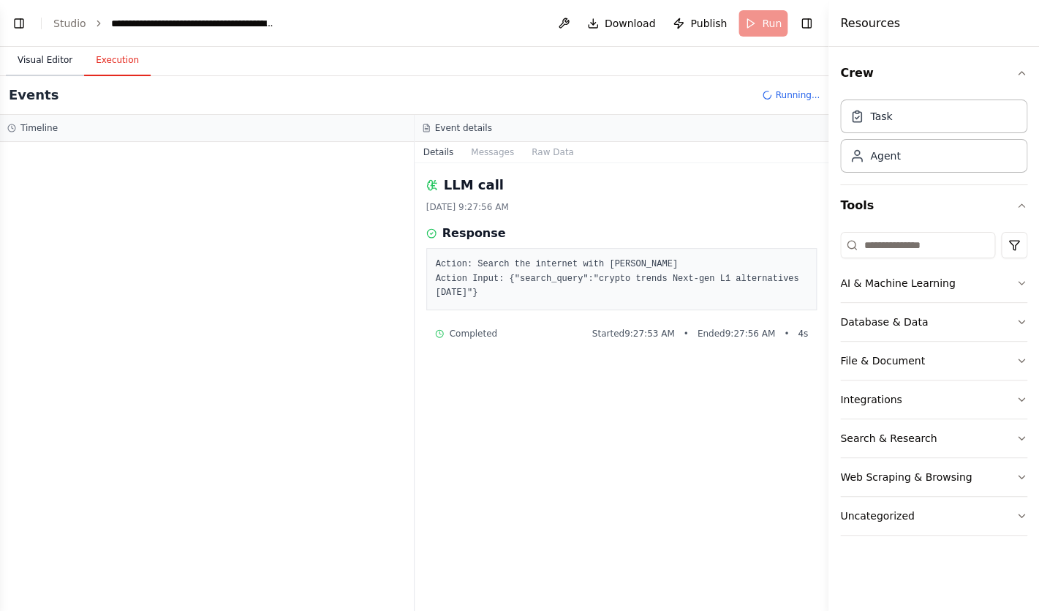
click at [47, 64] on button "Visual Editor" at bounding box center [45, 60] width 78 height 31
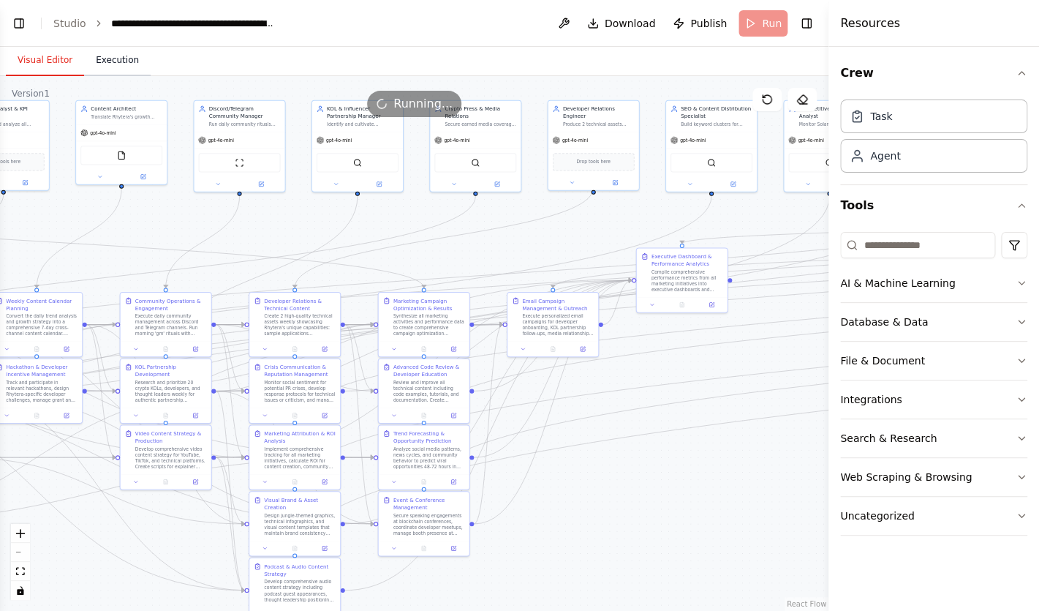
click at [91, 61] on button "Execution" at bounding box center [117, 60] width 67 height 31
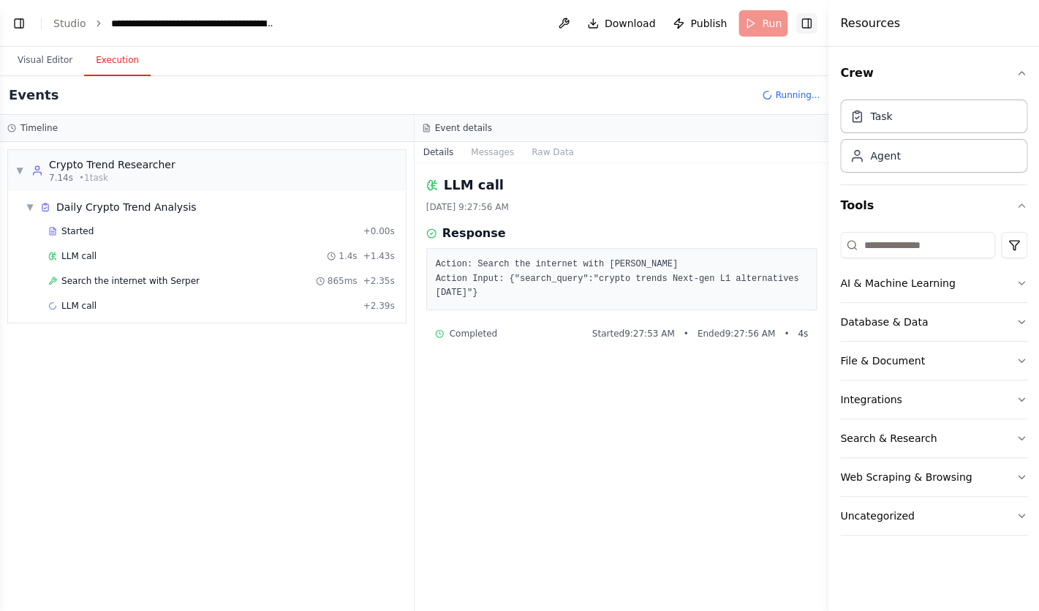
click at [797, 26] on button "Toggle Right Sidebar" at bounding box center [807, 23] width 20 height 20
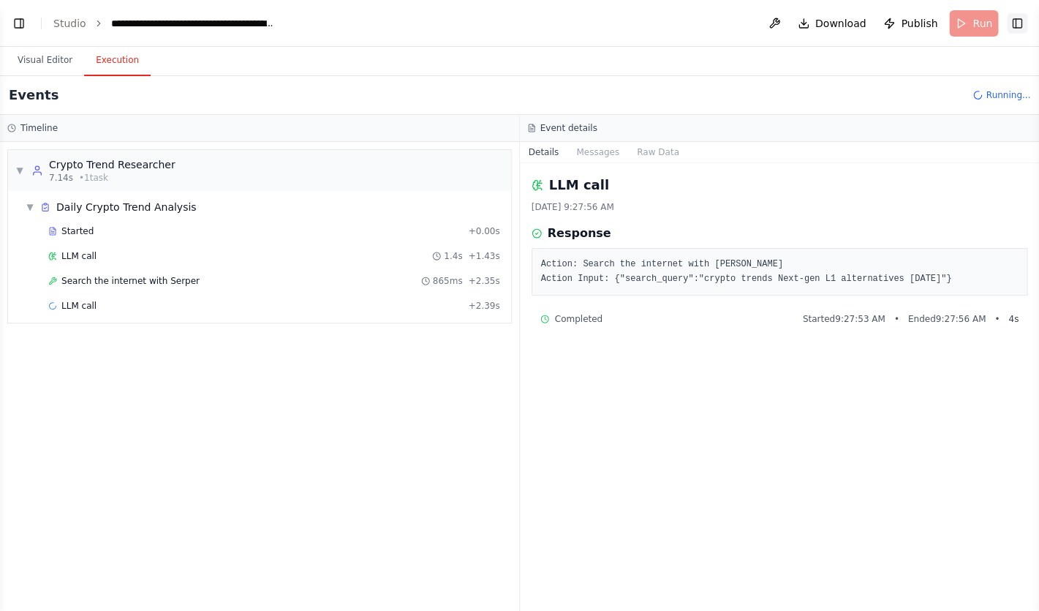
click at [1026, 24] on button "Toggle Right Sidebar" at bounding box center [1017, 23] width 20 height 20
